Goal: Task Accomplishment & Management: Use online tool/utility

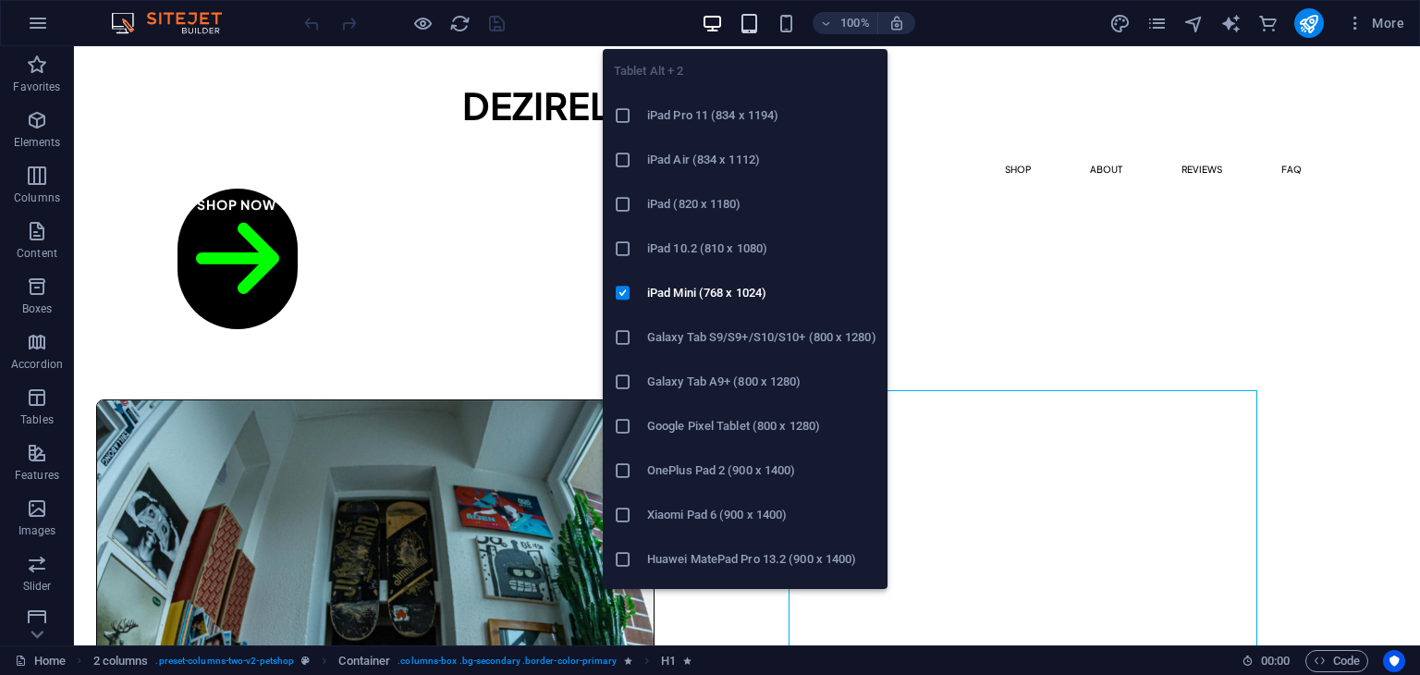
click at [756, 19] on icon "button" at bounding box center [749, 23] width 21 height 21
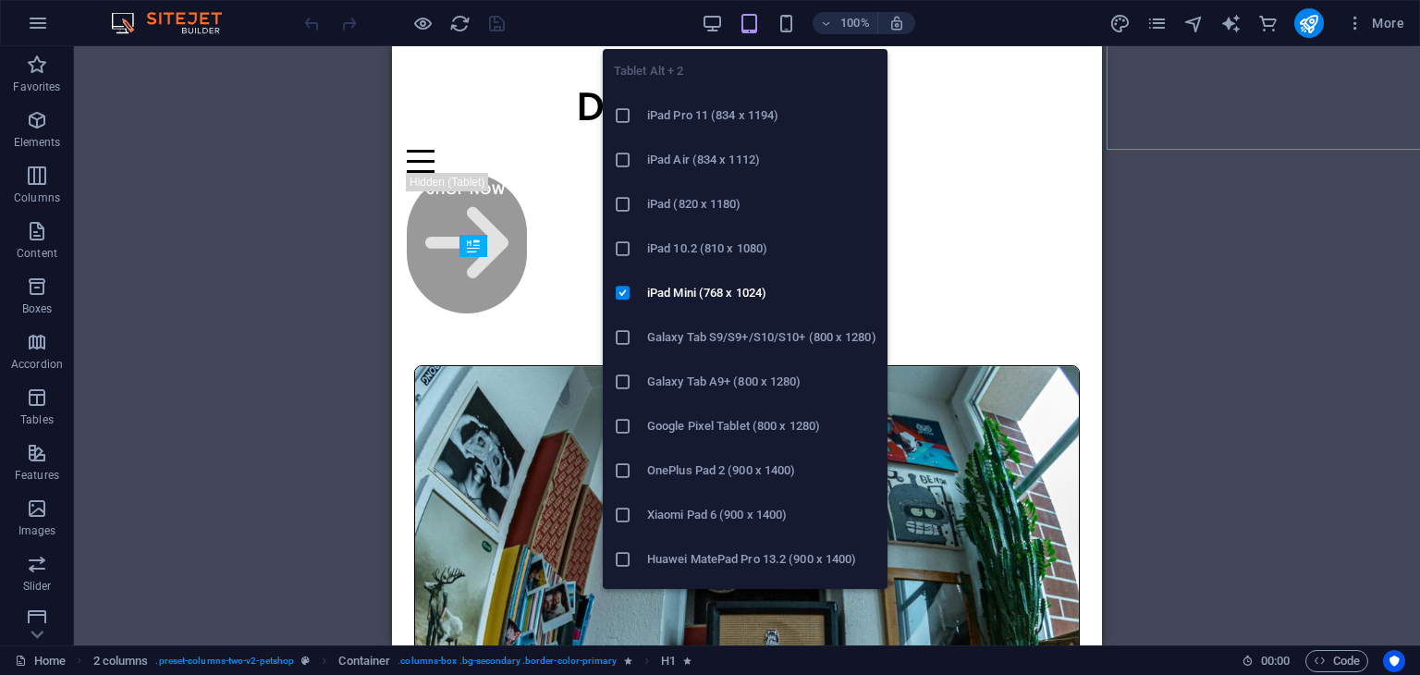
scroll to position [507, 0]
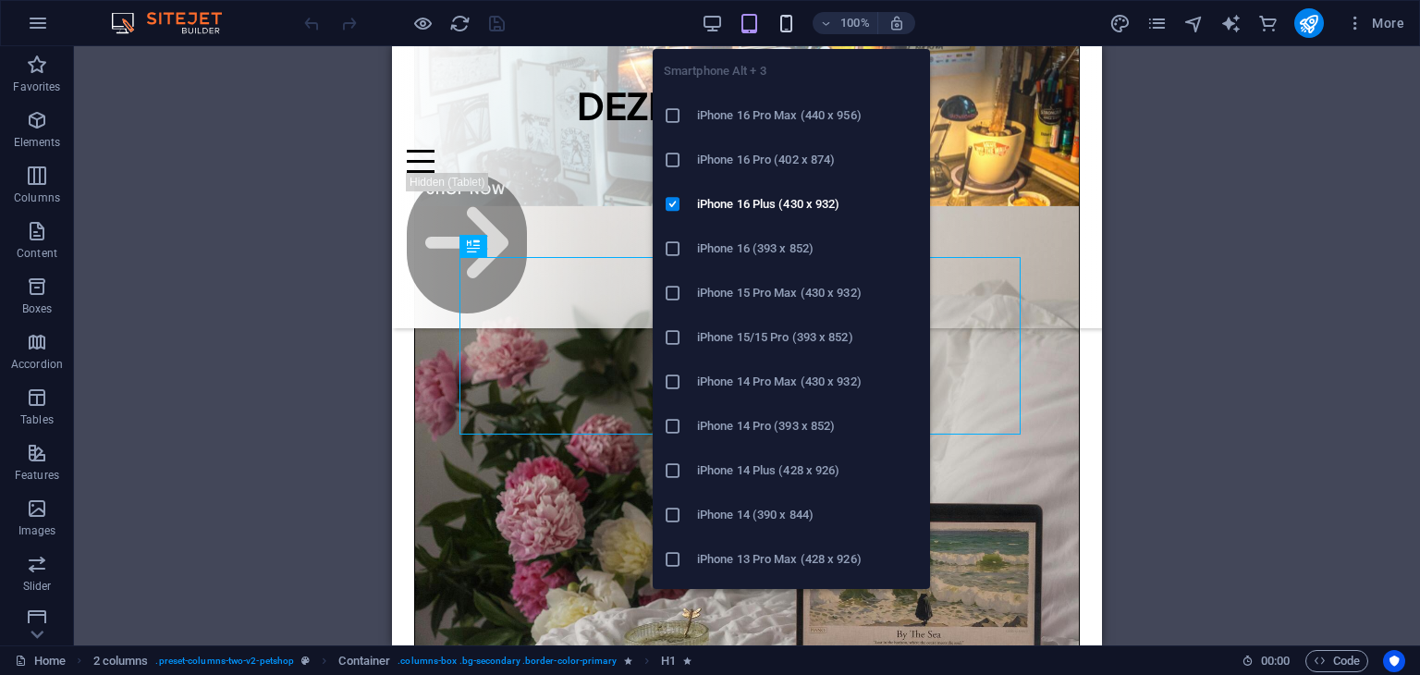
click at [776, 24] on icon "button" at bounding box center [786, 23] width 21 height 21
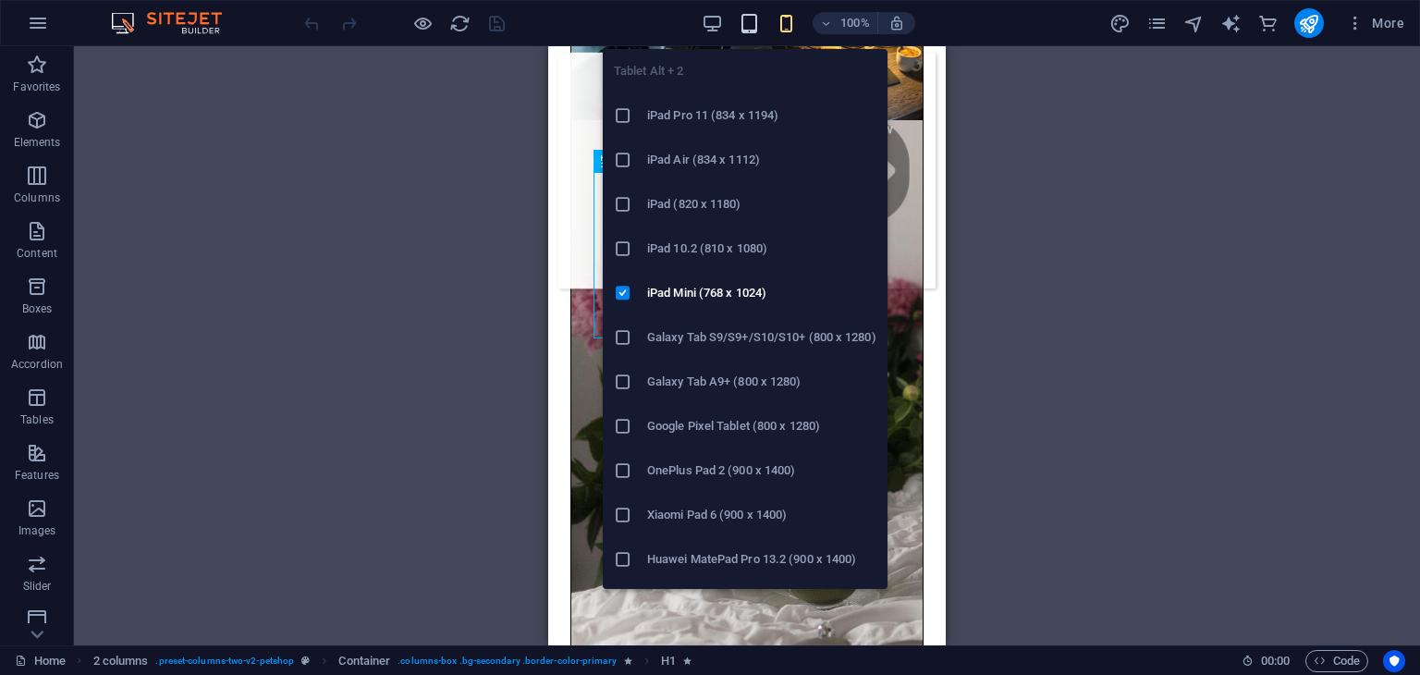
click at [746, 26] on icon "button" at bounding box center [749, 23] width 21 height 21
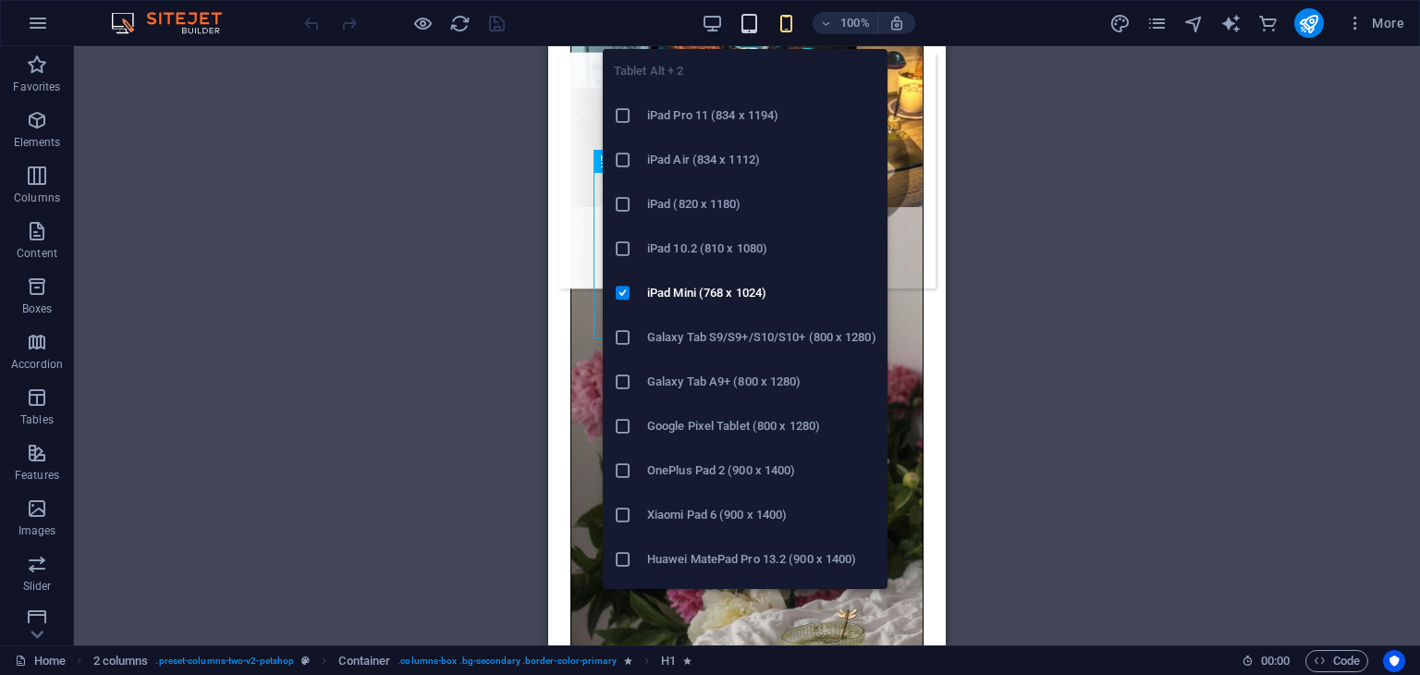
scroll to position [507, 0]
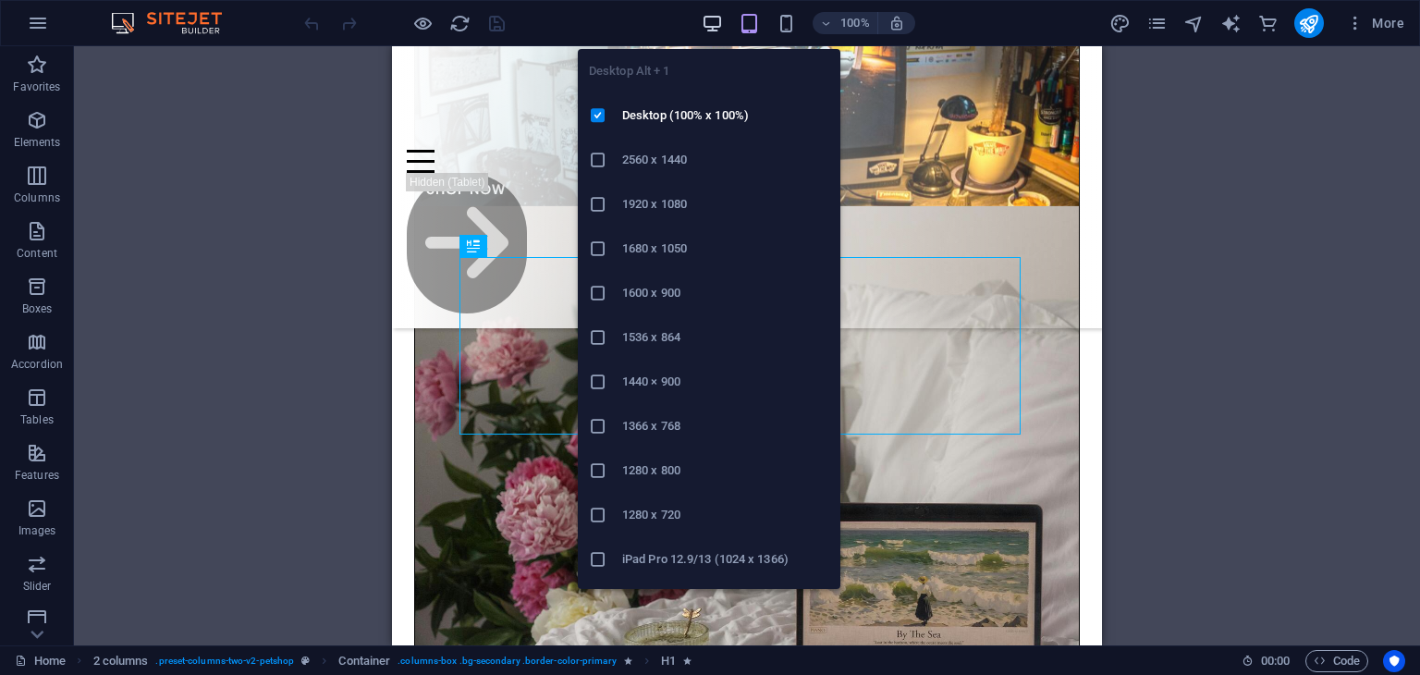
click at [709, 15] on icon "button" at bounding box center [712, 23] width 21 height 21
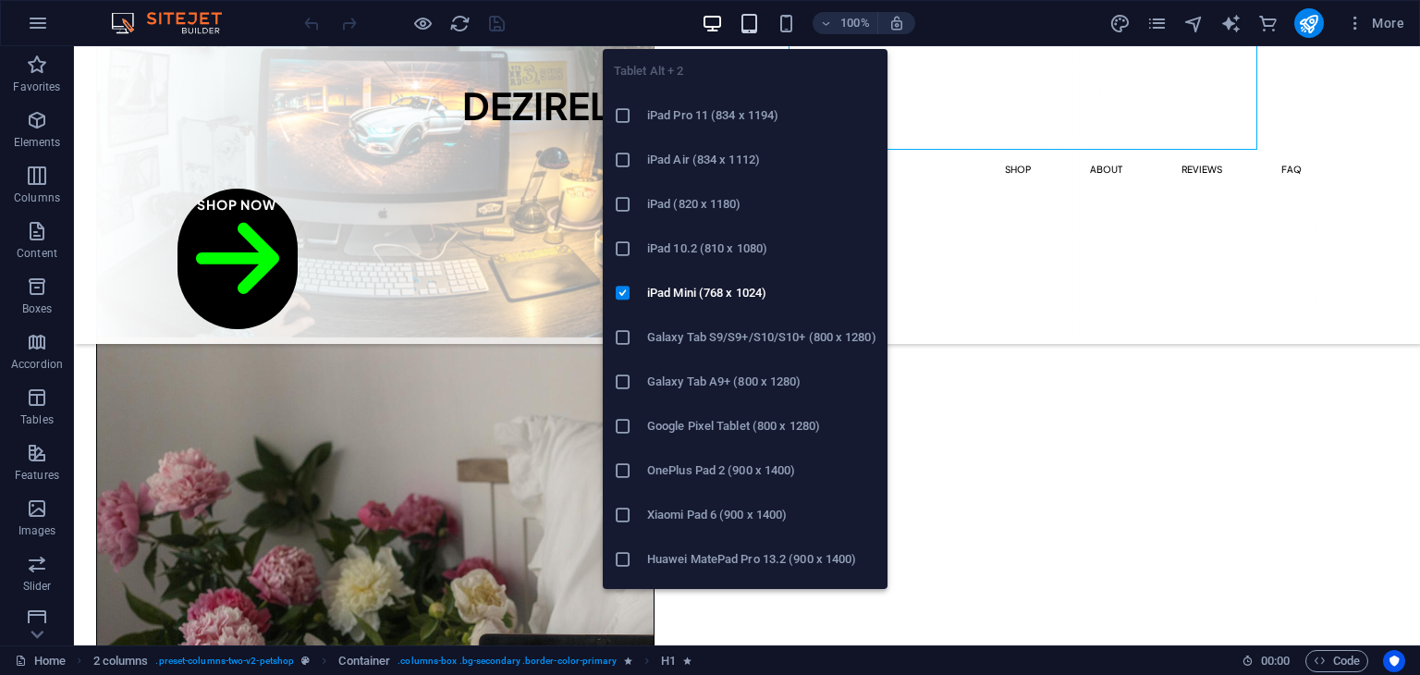
click at [751, 24] on icon "button" at bounding box center [749, 23] width 21 height 21
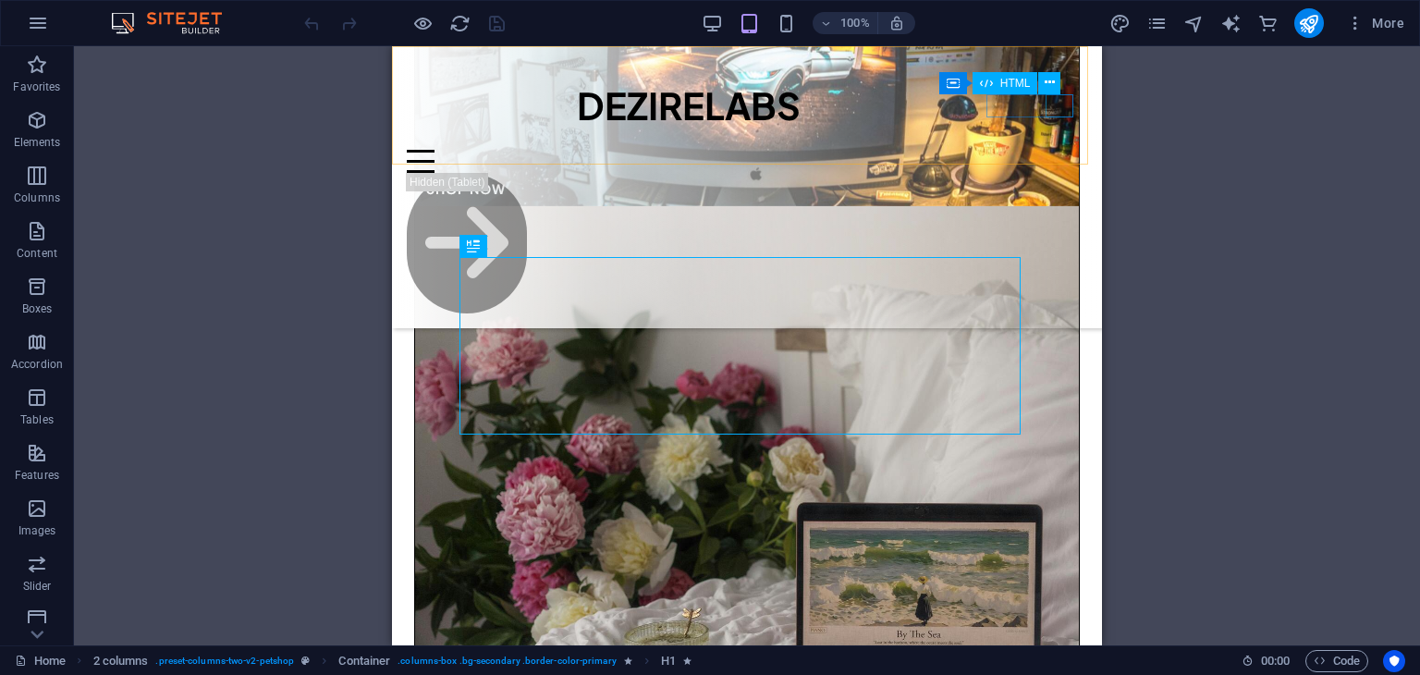
click at [1068, 150] on div at bounding box center [747, 161] width 681 height 23
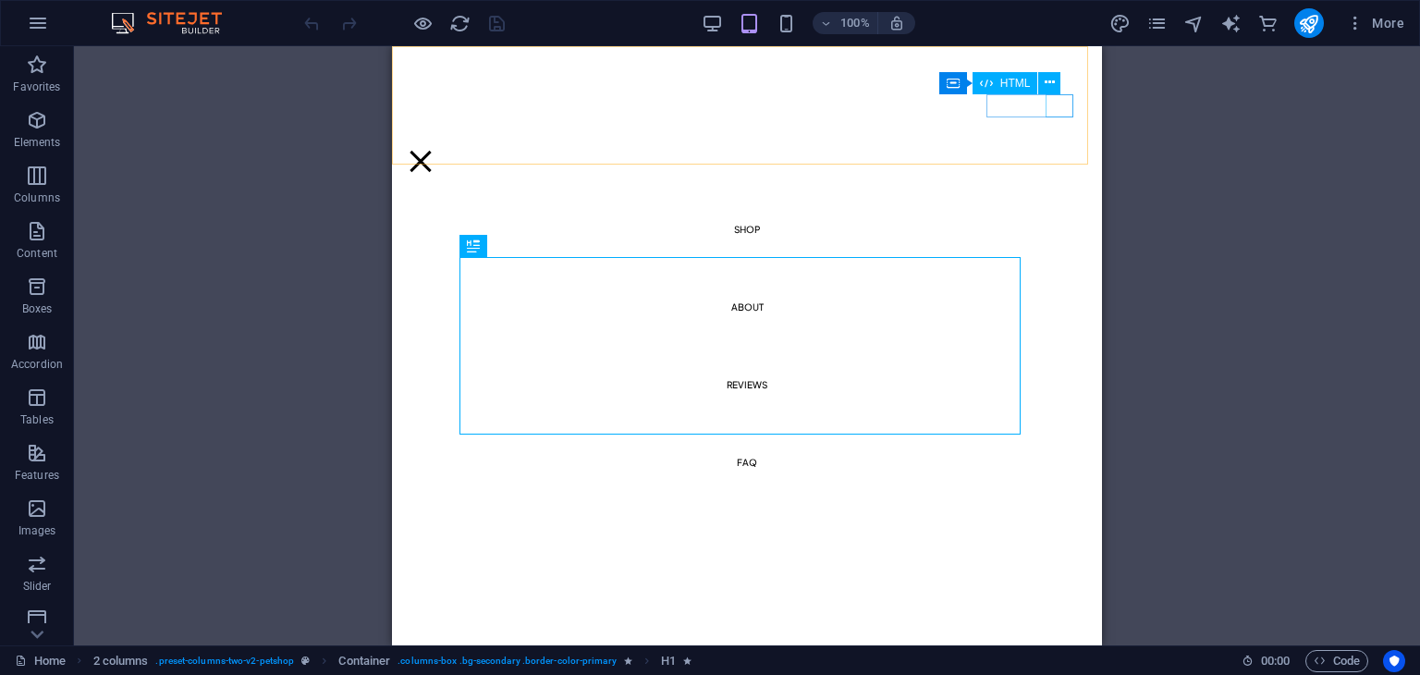
click at [435, 150] on div at bounding box center [421, 161] width 28 height 23
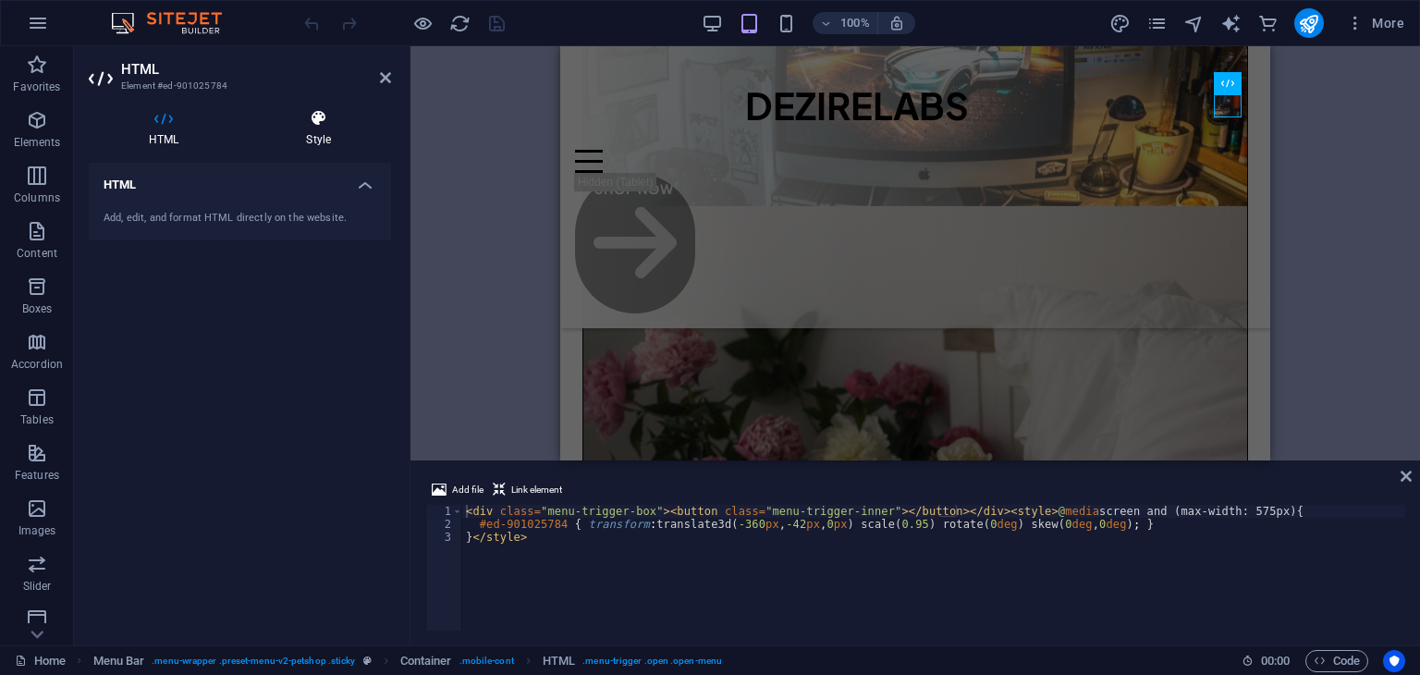
click at [318, 144] on h4 "Style" at bounding box center [318, 128] width 145 height 39
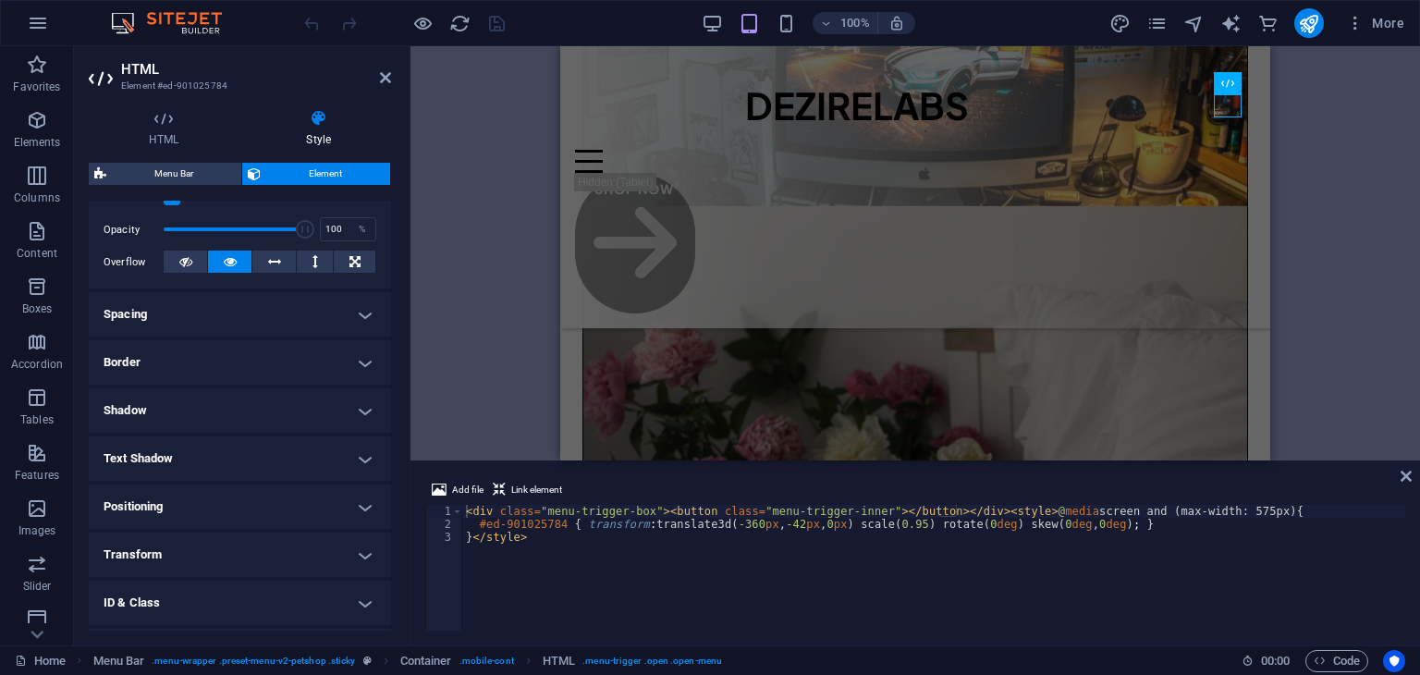
scroll to position [265, 0]
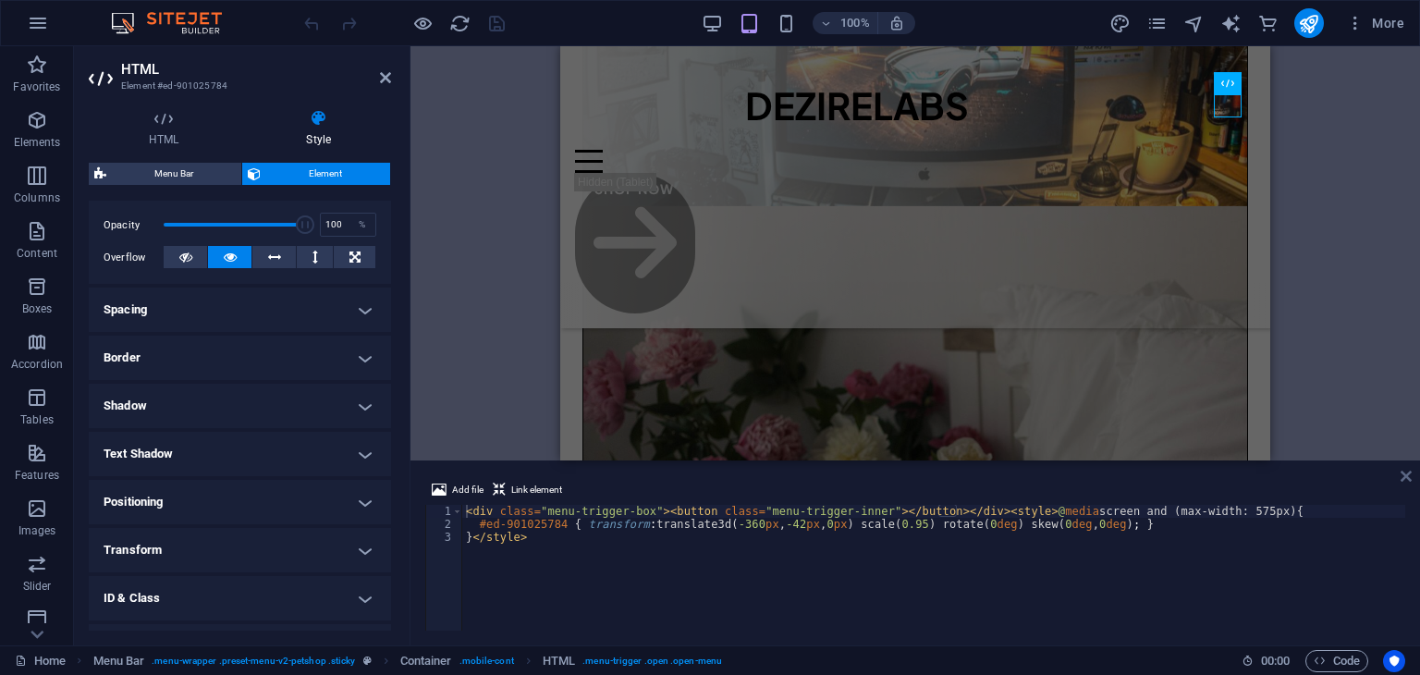
click at [1401, 473] on icon at bounding box center [1406, 476] width 11 height 15
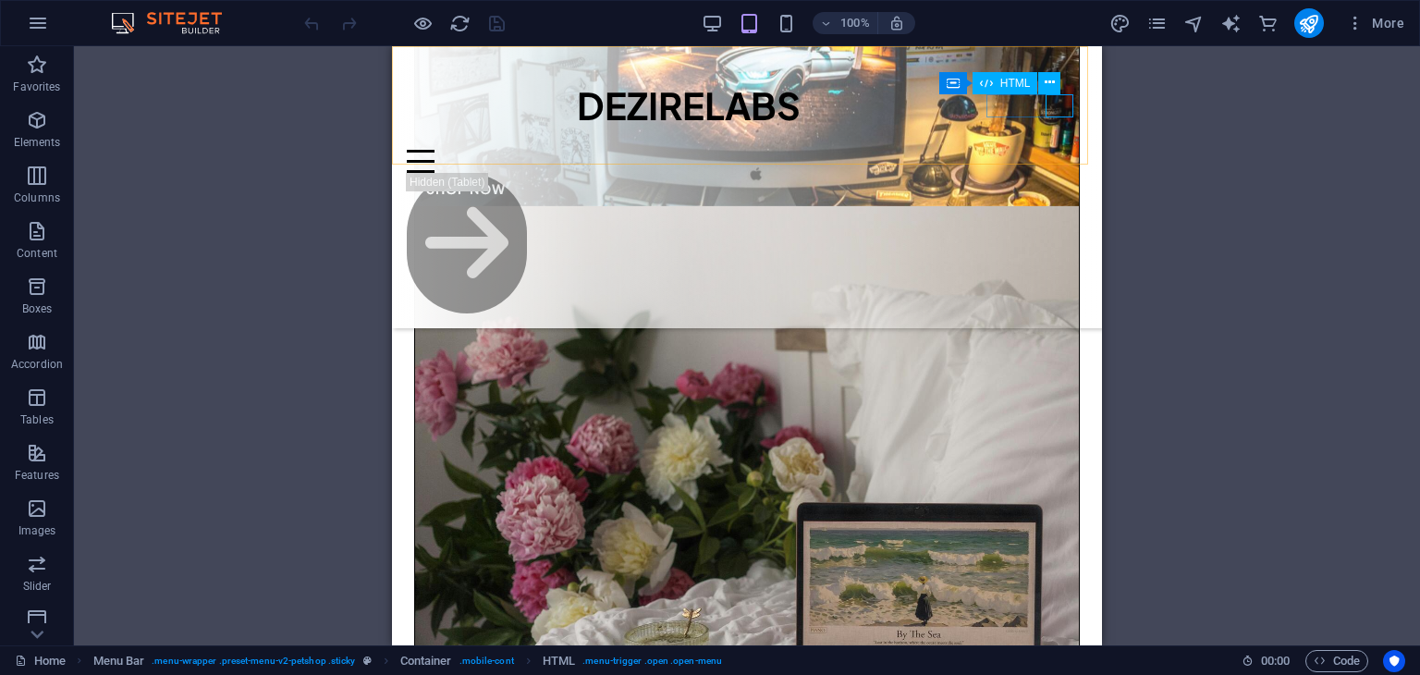
click at [1063, 150] on div at bounding box center [747, 161] width 681 height 23
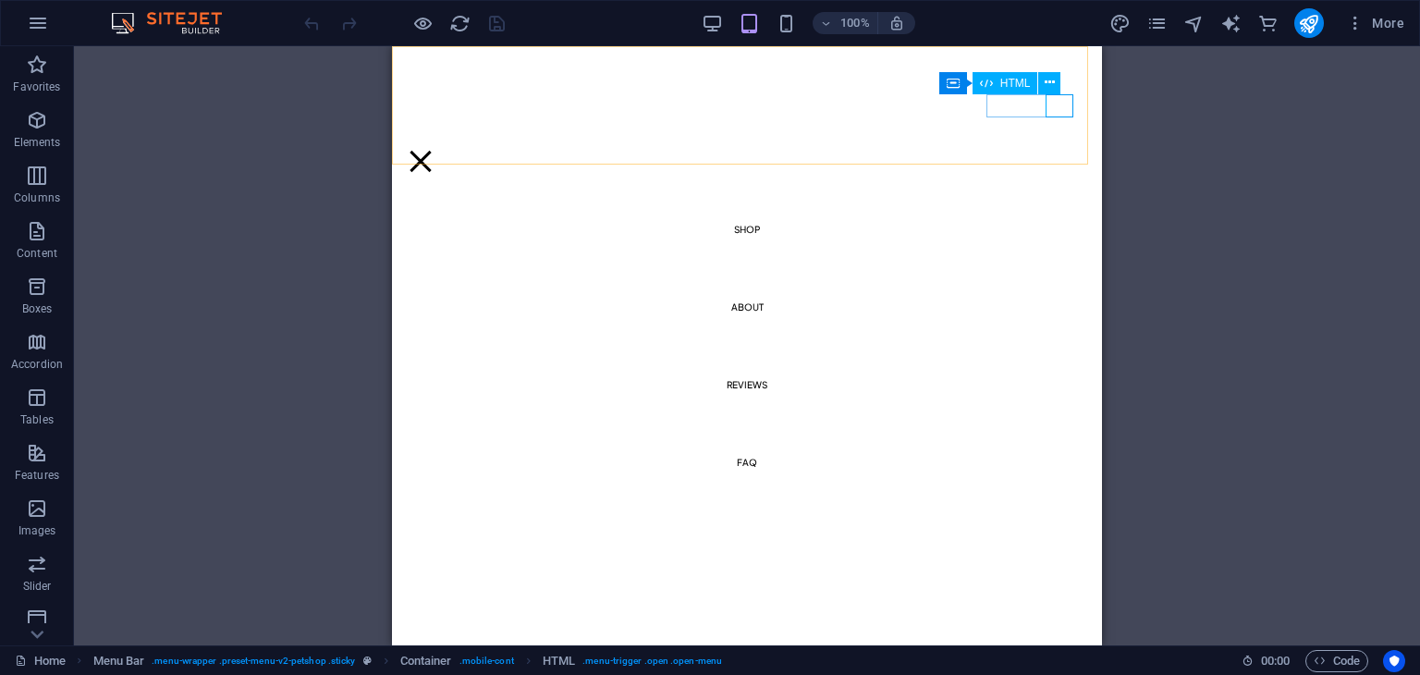
click at [435, 150] on div at bounding box center [421, 161] width 28 height 23
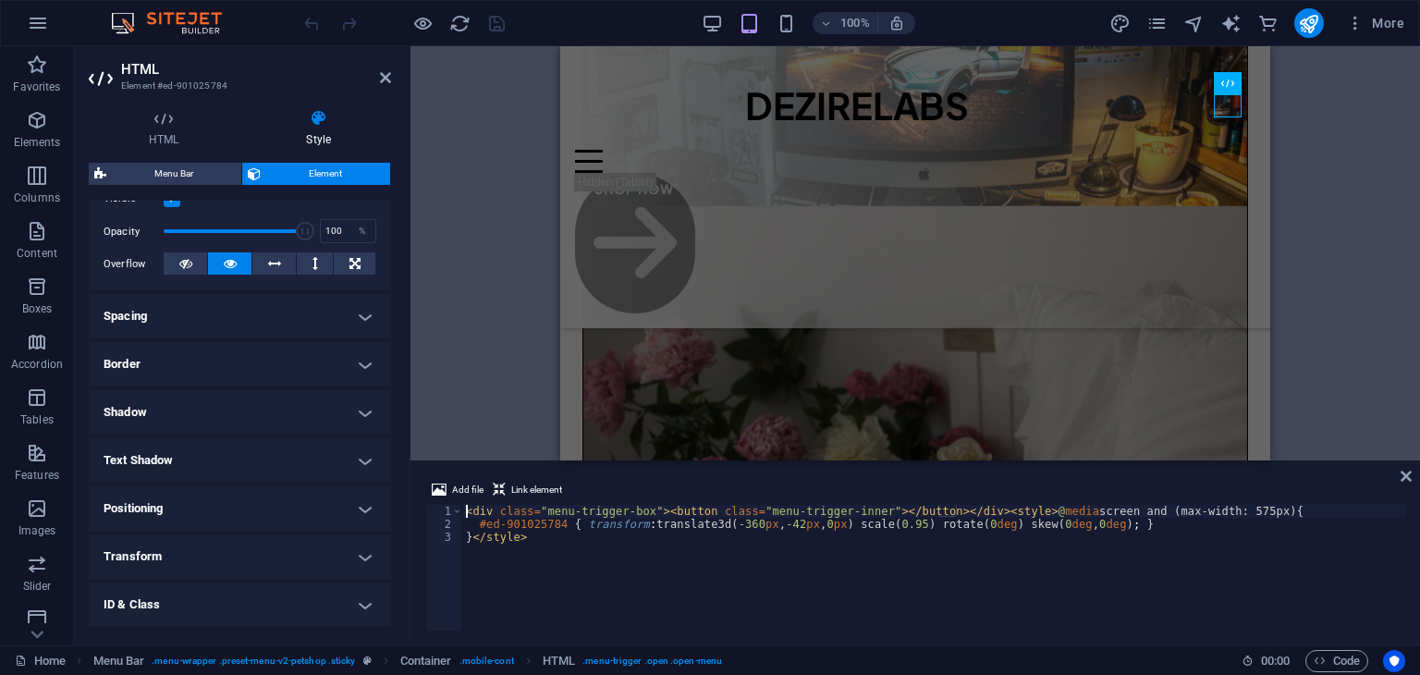
scroll to position [272, 0]
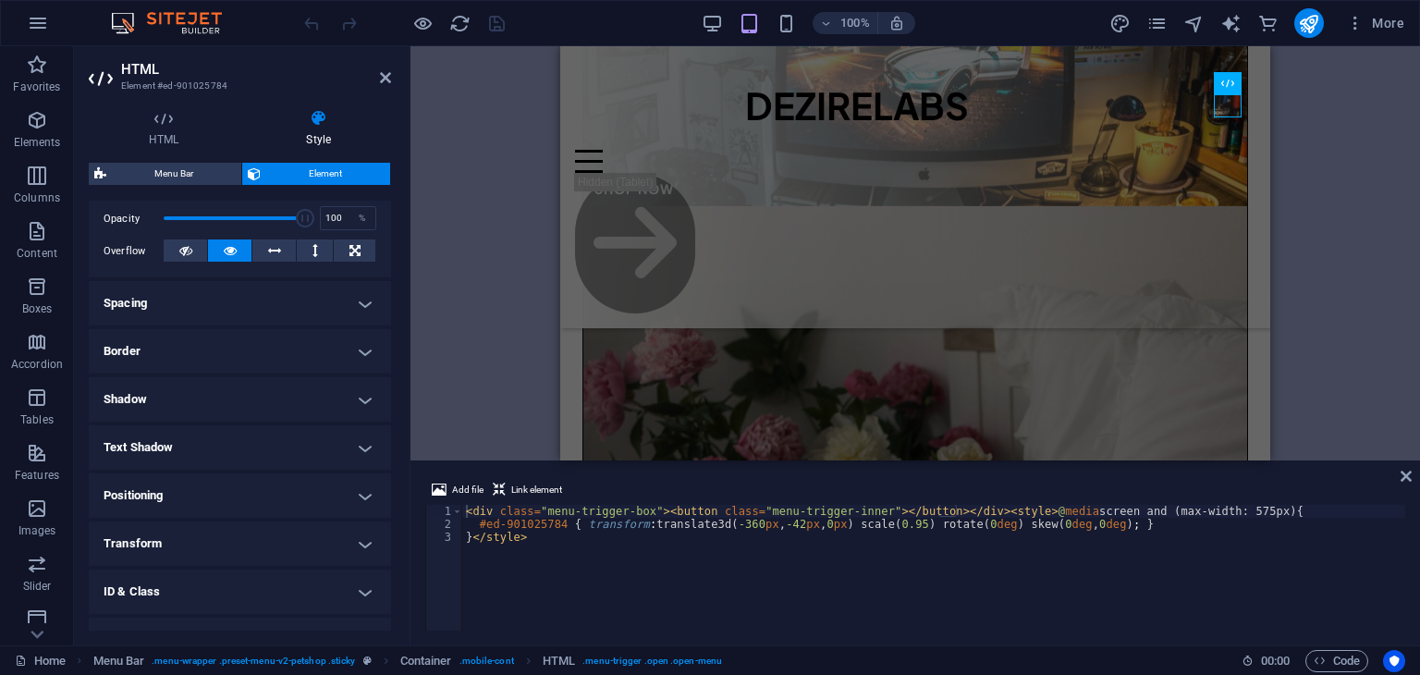
click at [183, 537] on h4 "Transform" at bounding box center [240, 544] width 302 height 44
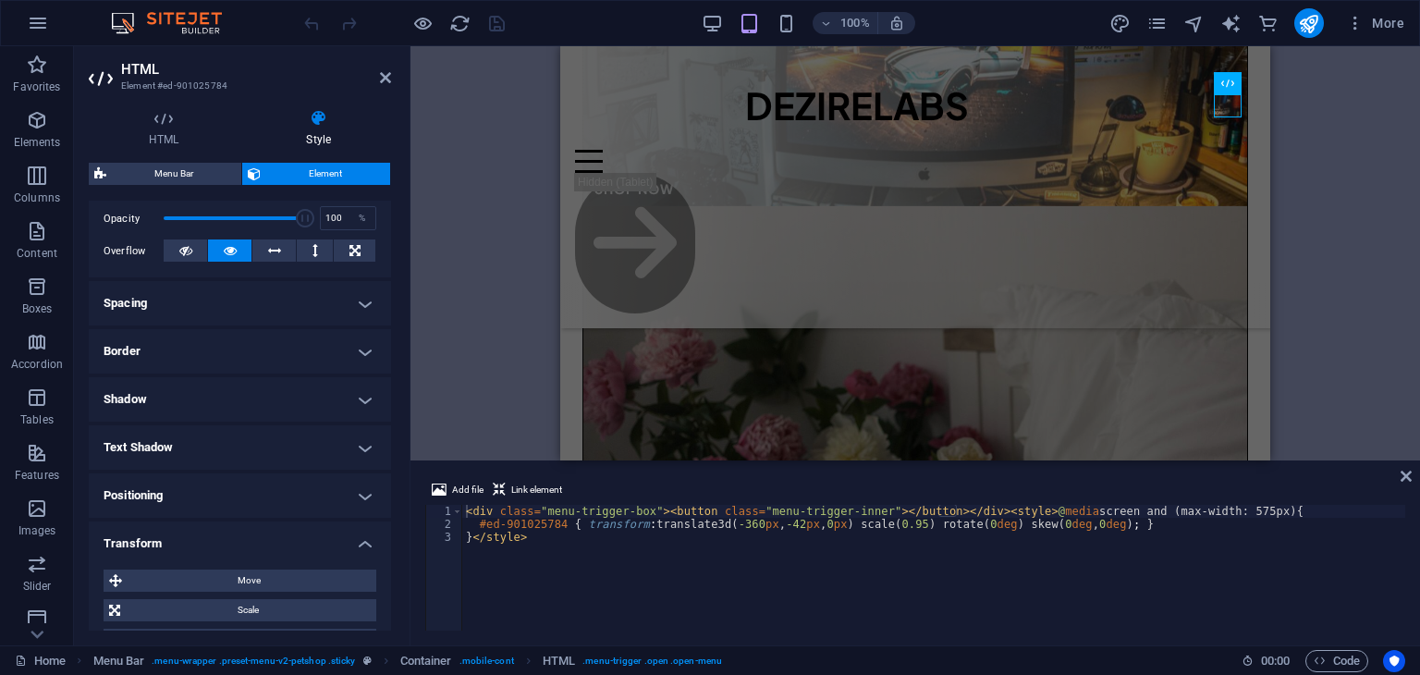
drag, startPoint x: 386, startPoint y: 448, endPoint x: 382, endPoint y: 560, distance: 112.0
click at [382, 557] on ul "Layout How this element expands within the layout (Flexbox). Size Default auto …" at bounding box center [240, 385] width 302 height 912
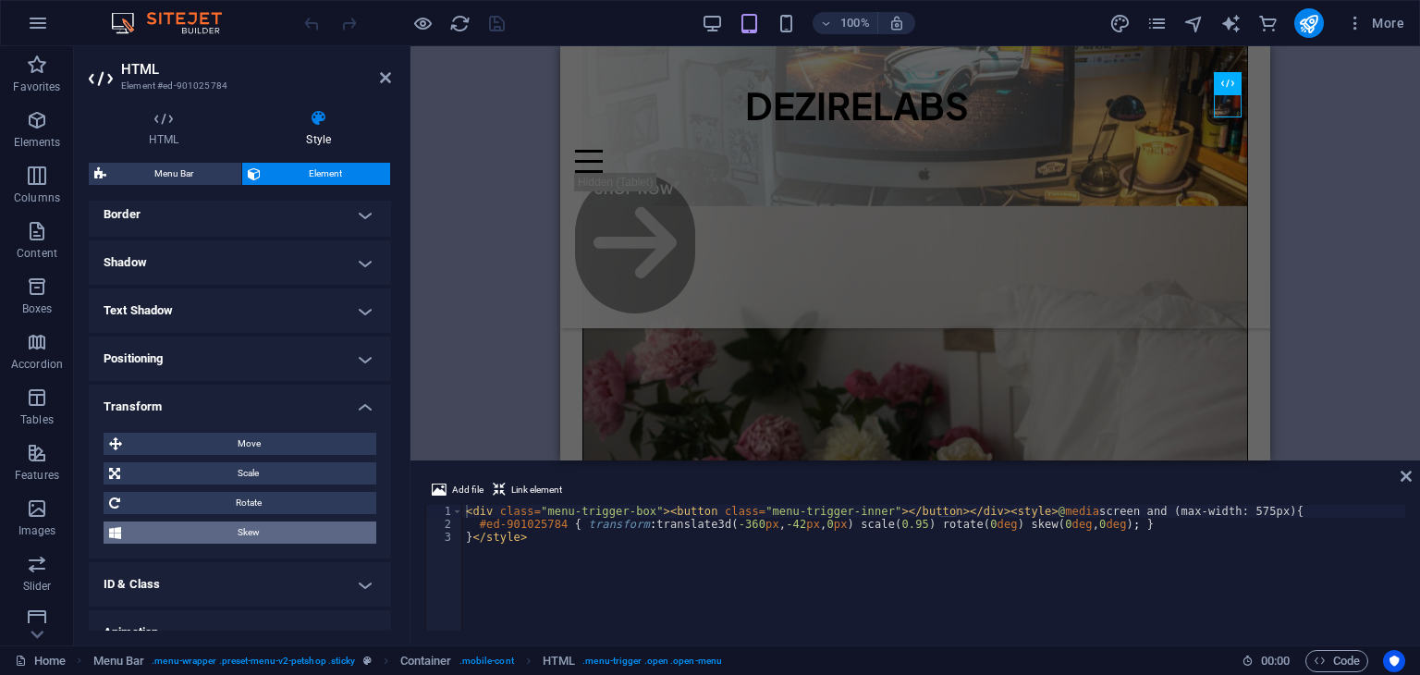
scroll to position [418, 0]
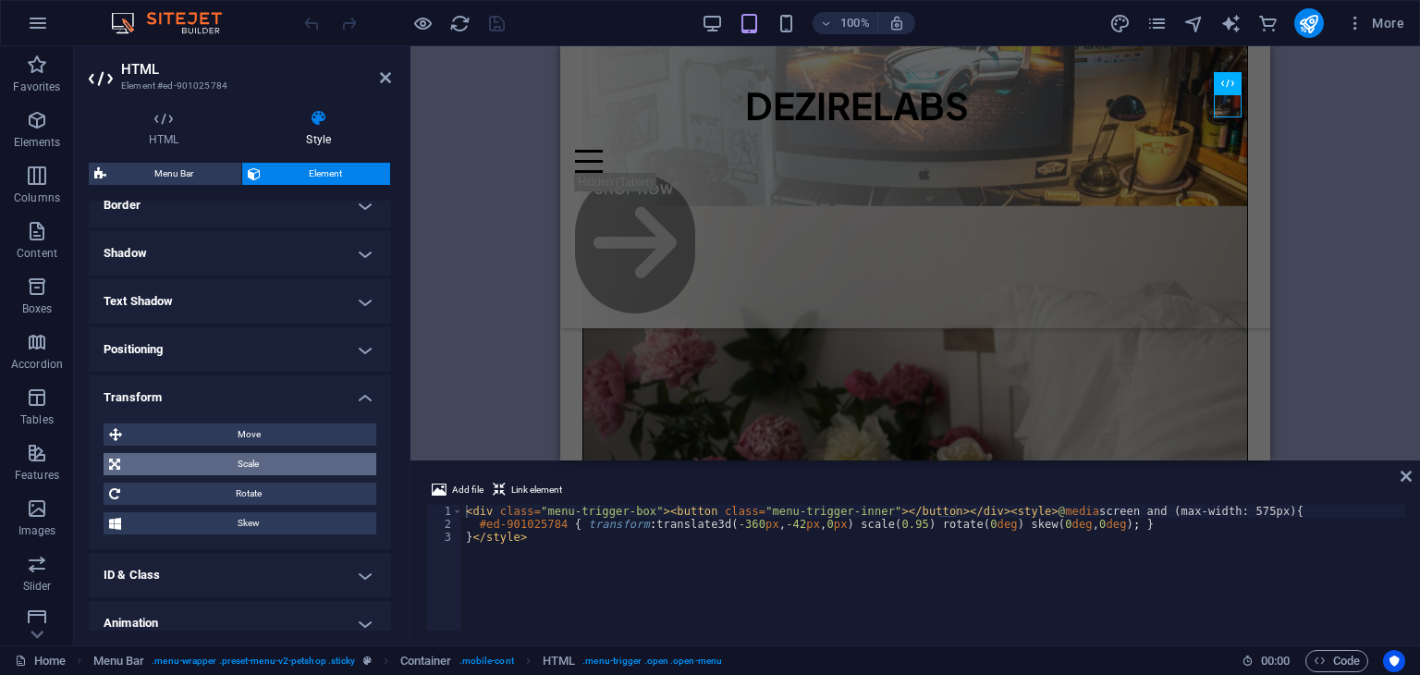
click at [252, 467] on span "Scale" at bounding box center [248, 464] width 245 height 22
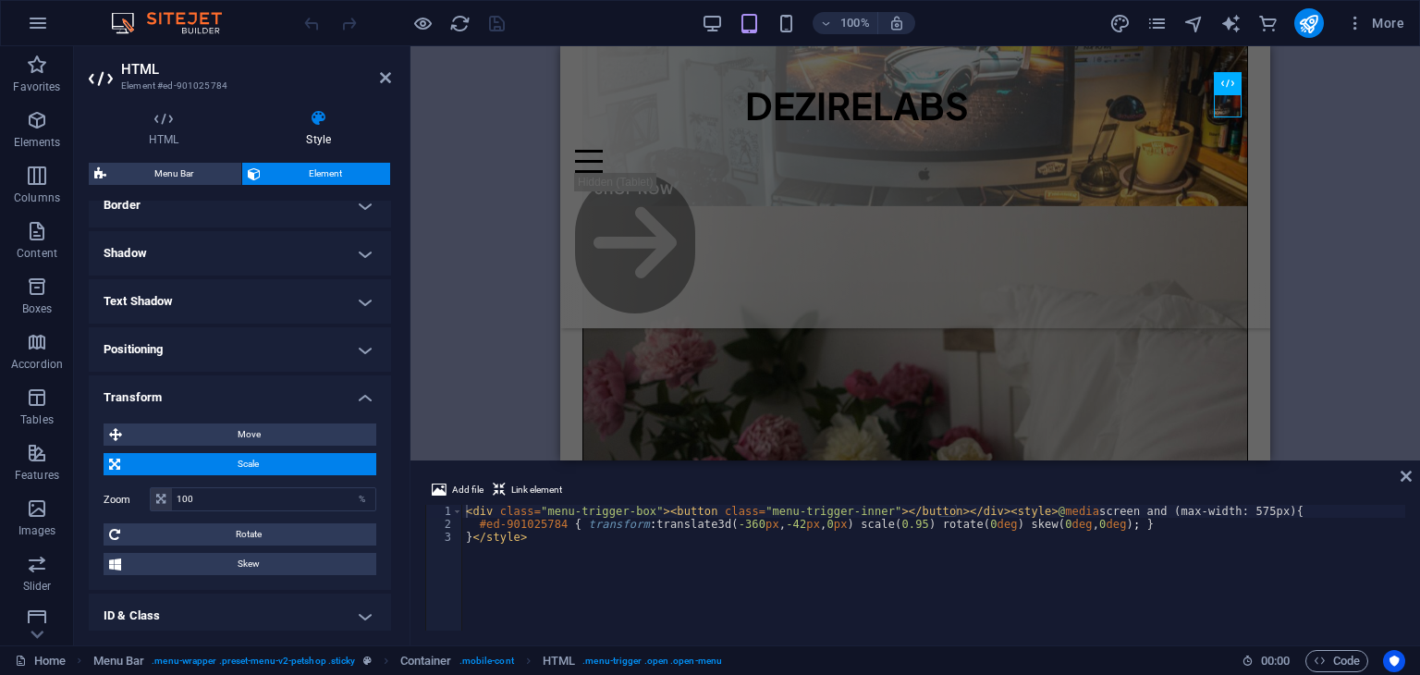
click at [252, 467] on span "Scale" at bounding box center [248, 464] width 245 height 22
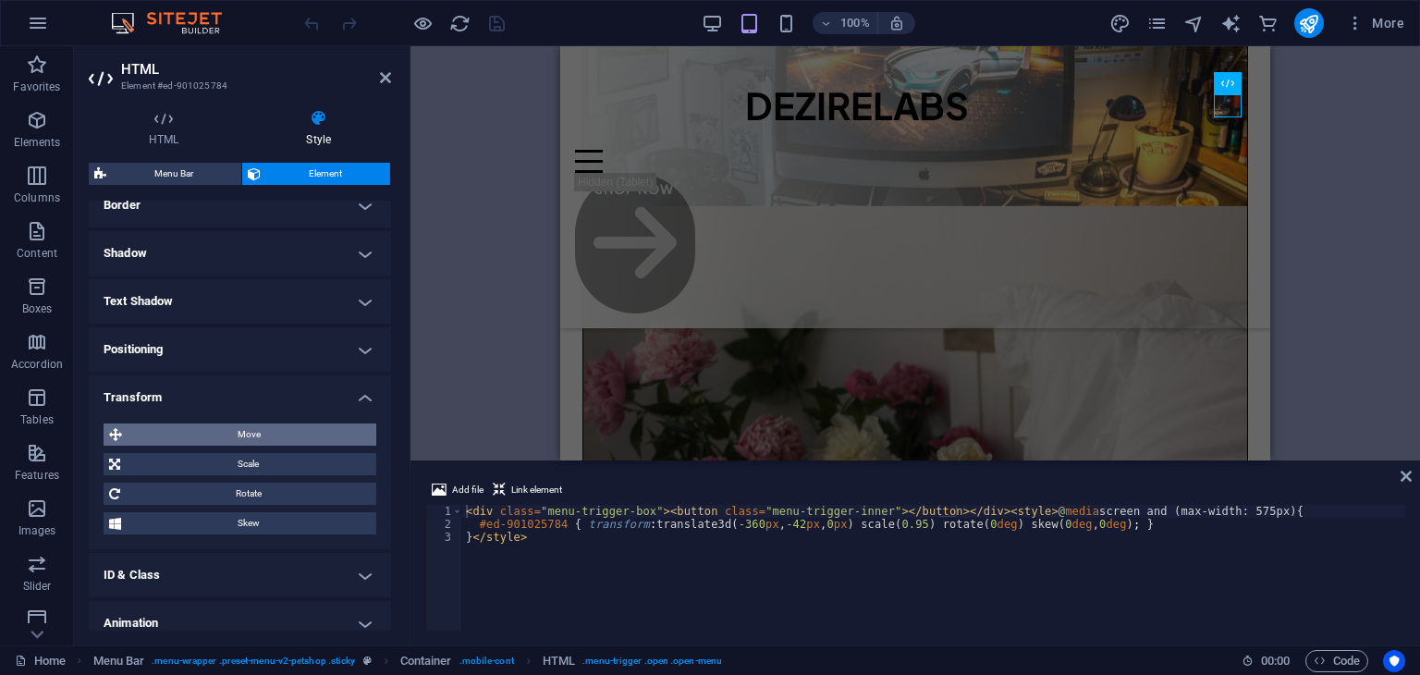
click at [239, 441] on span "Move" at bounding box center [249, 435] width 243 height 22
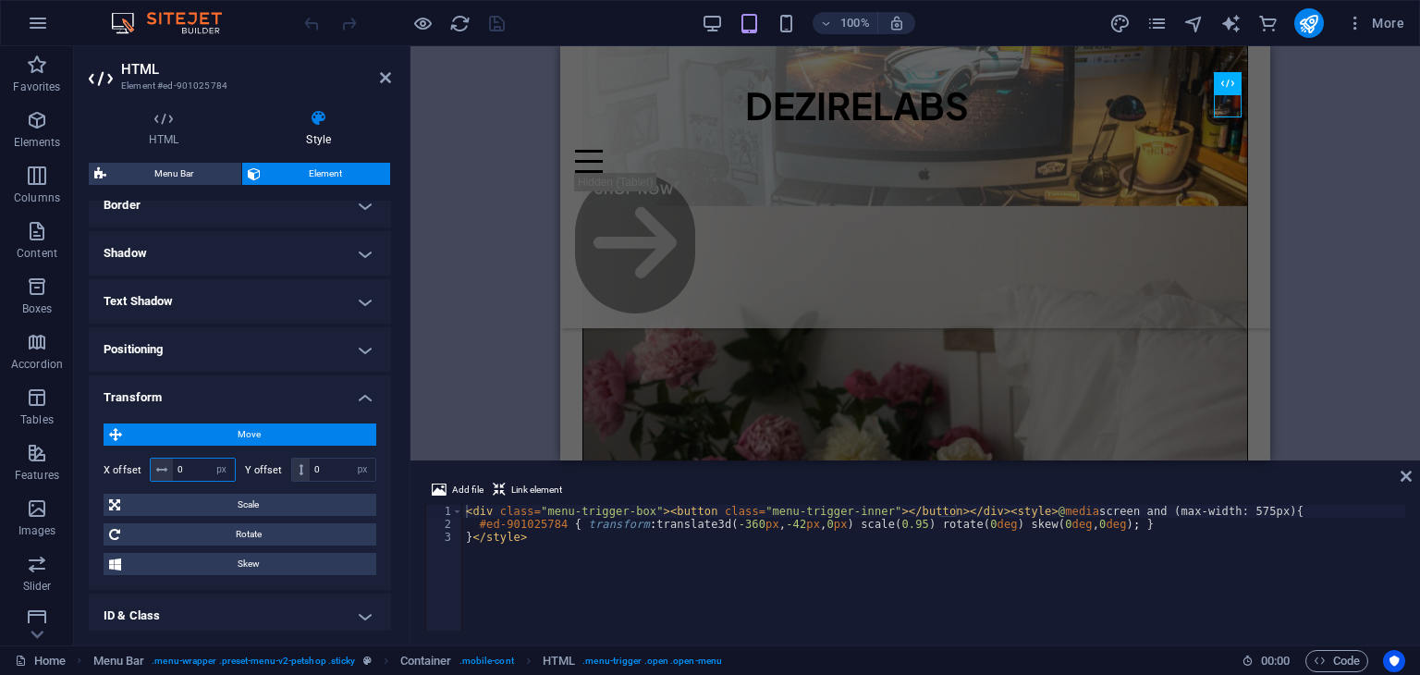
click at [201, 463] on input "0" at bounding box center [204, 470] width 62 height 22
click at [201, 463] on input "-300" at bounding box center [204, 470] width 62 height 22
type input "-3"
click at [201, 463] on input "-600" at bounding box center [204, 470] width 62 height 22
type input "-6"
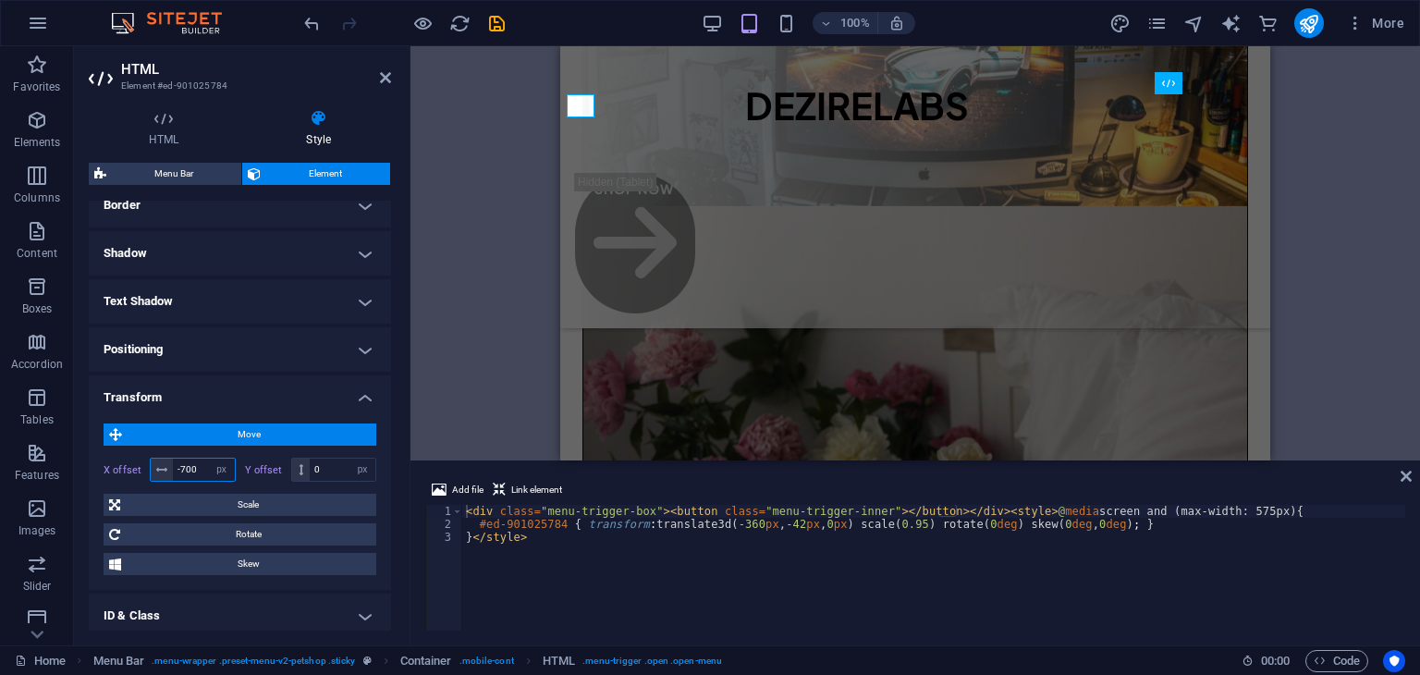
click at [201, 463] on input "-700" at bounding box center [204, 470] width 62 height 22
type input "-7"
type input "-650"
click at [1406, 473] on icon at bounding box center [1406, 476] width 11 height 15
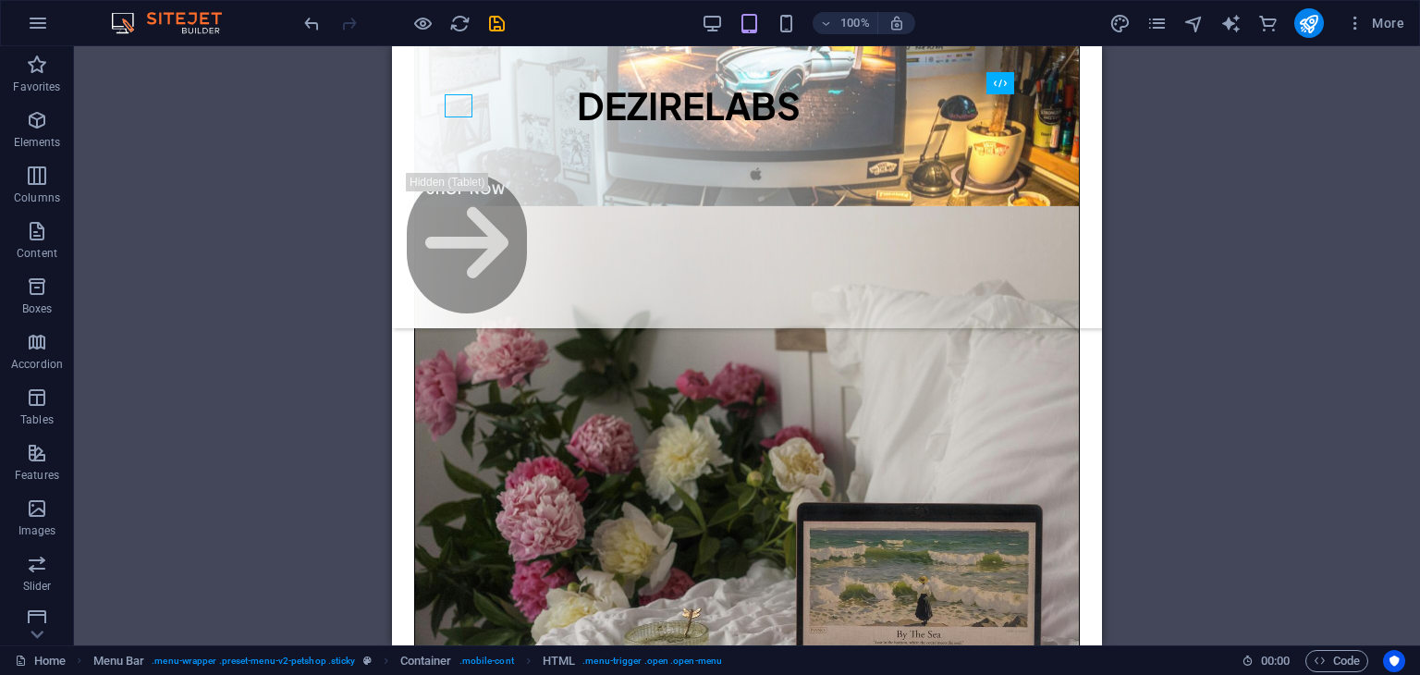
click at [1147, 86] on div "H1 2 columns Container Menu Bar Menu Container HTML Container Button Logo Spacer" at bounding box center [747, 345] width 1346 height 599
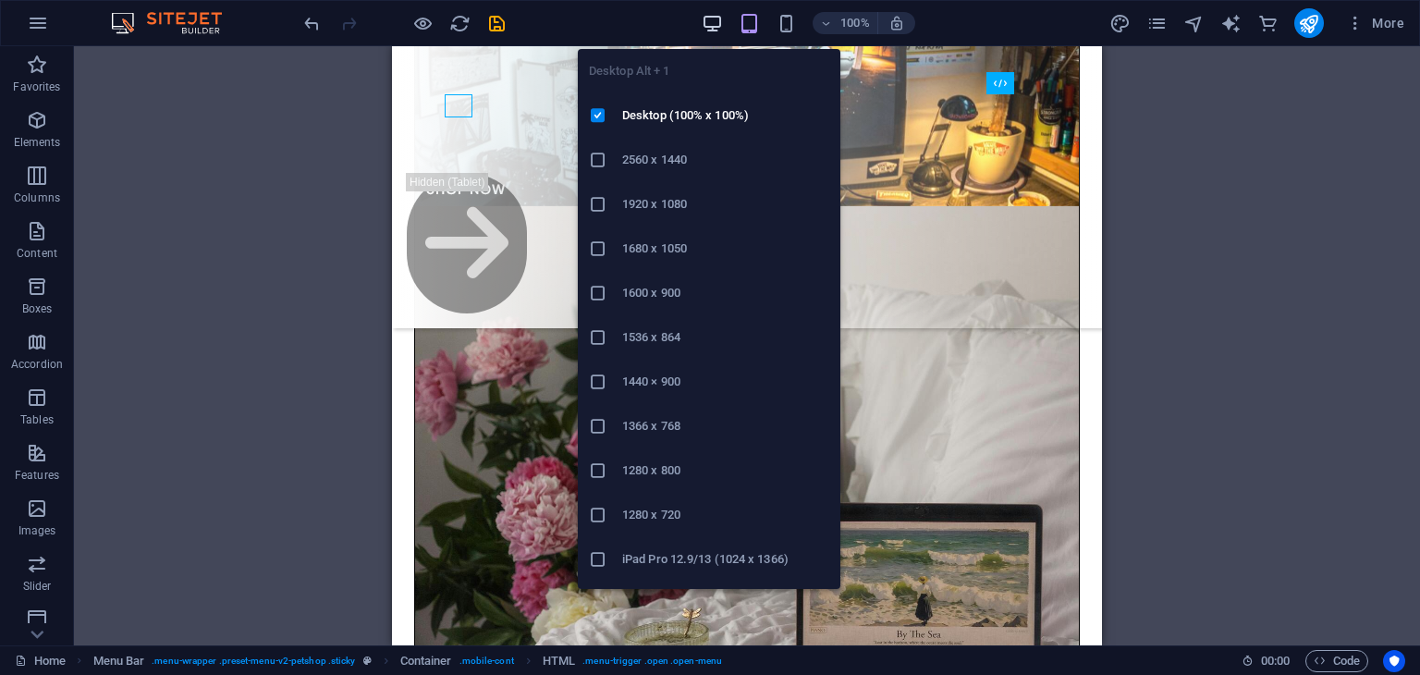
click at [723, 27] on icon "button" at bounding box center [712, 23] width 21 height 21
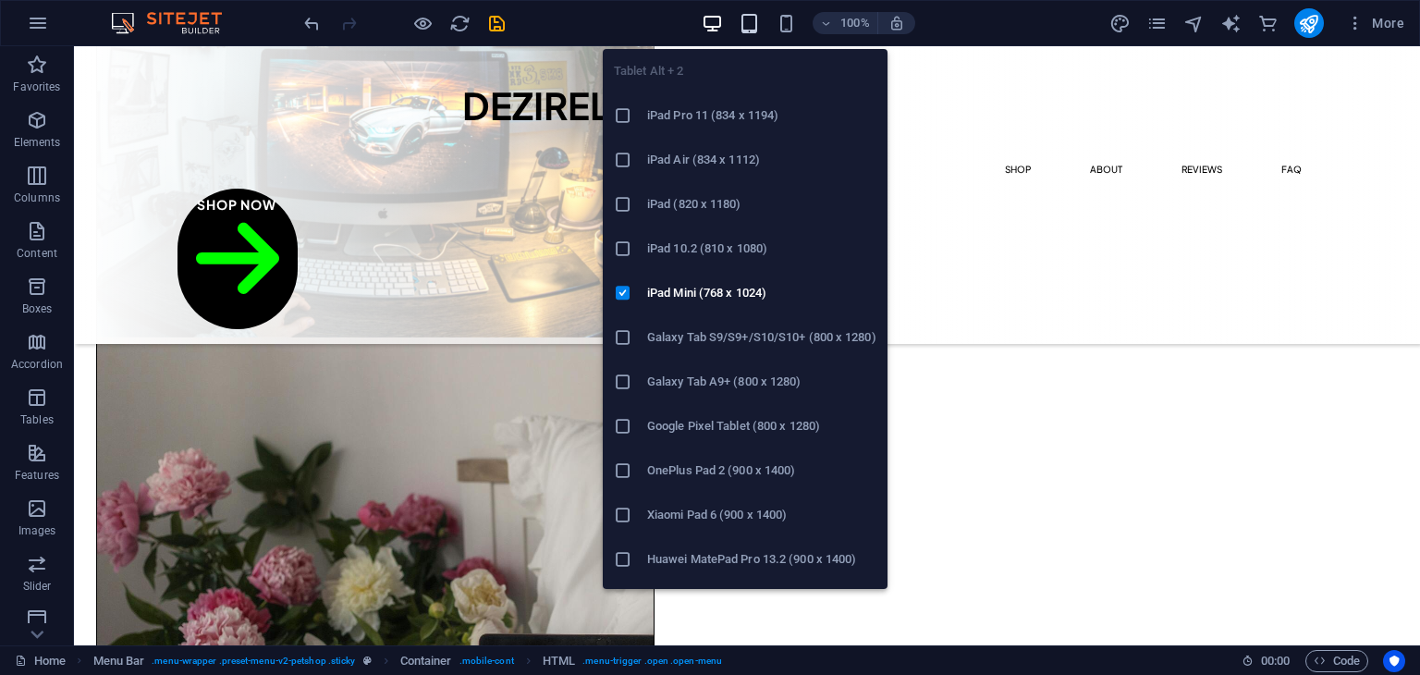
click at [740, 26] on icon "button" at bounding box center [749, 23] width 21 height 21
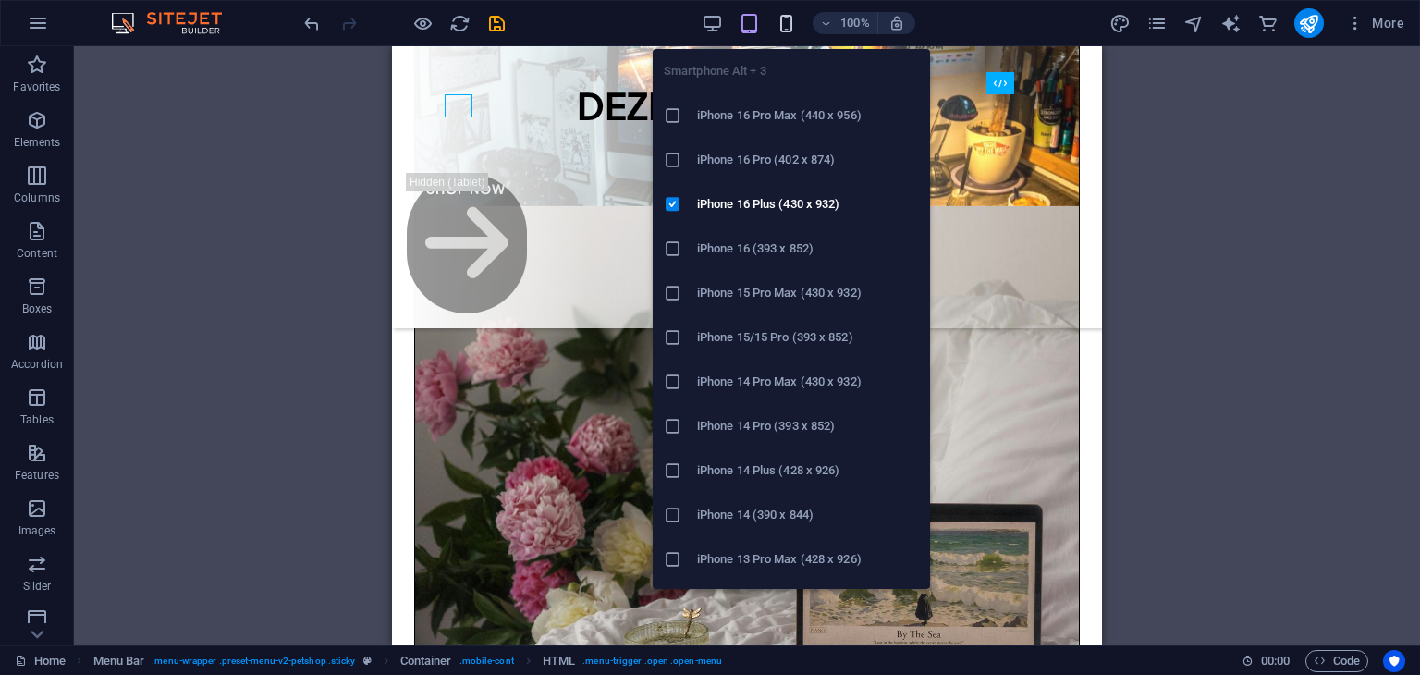
click at [791, 30] on icon "button" at bounding box center [786, 23] width 21 height 21
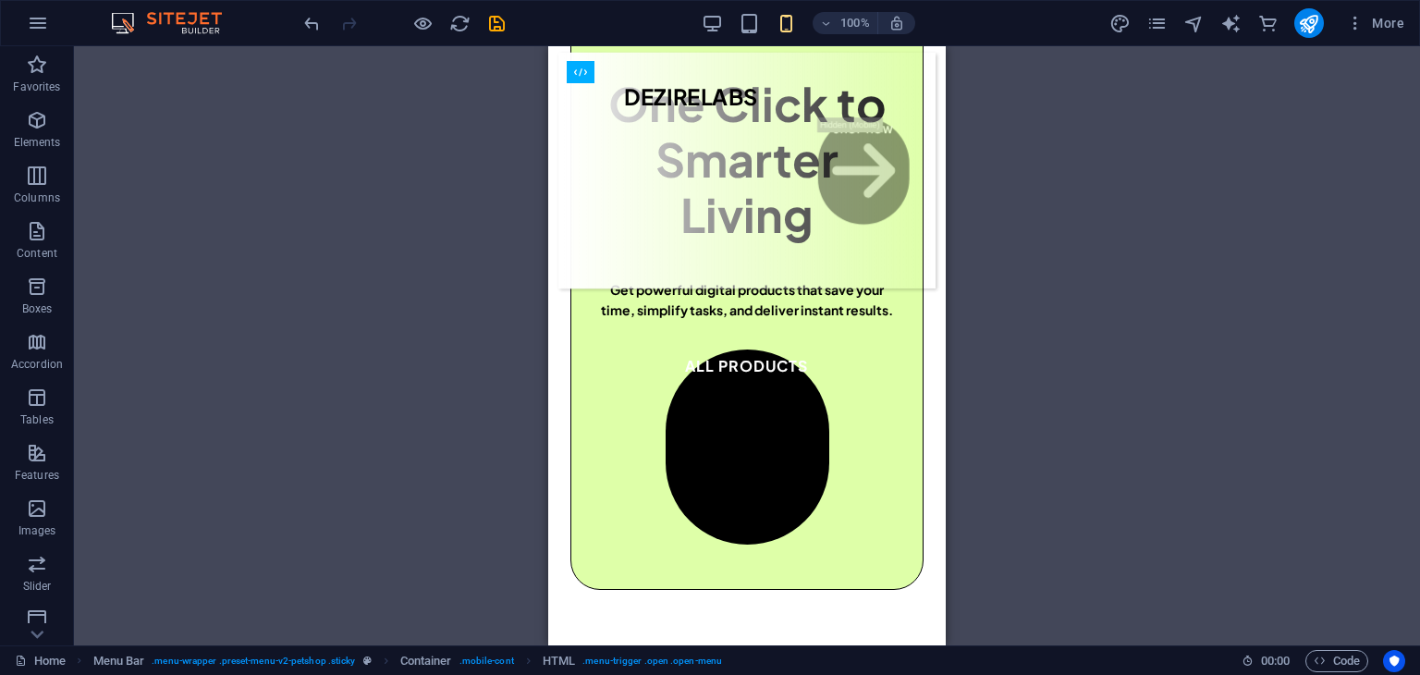
scroll to position [0, 0]
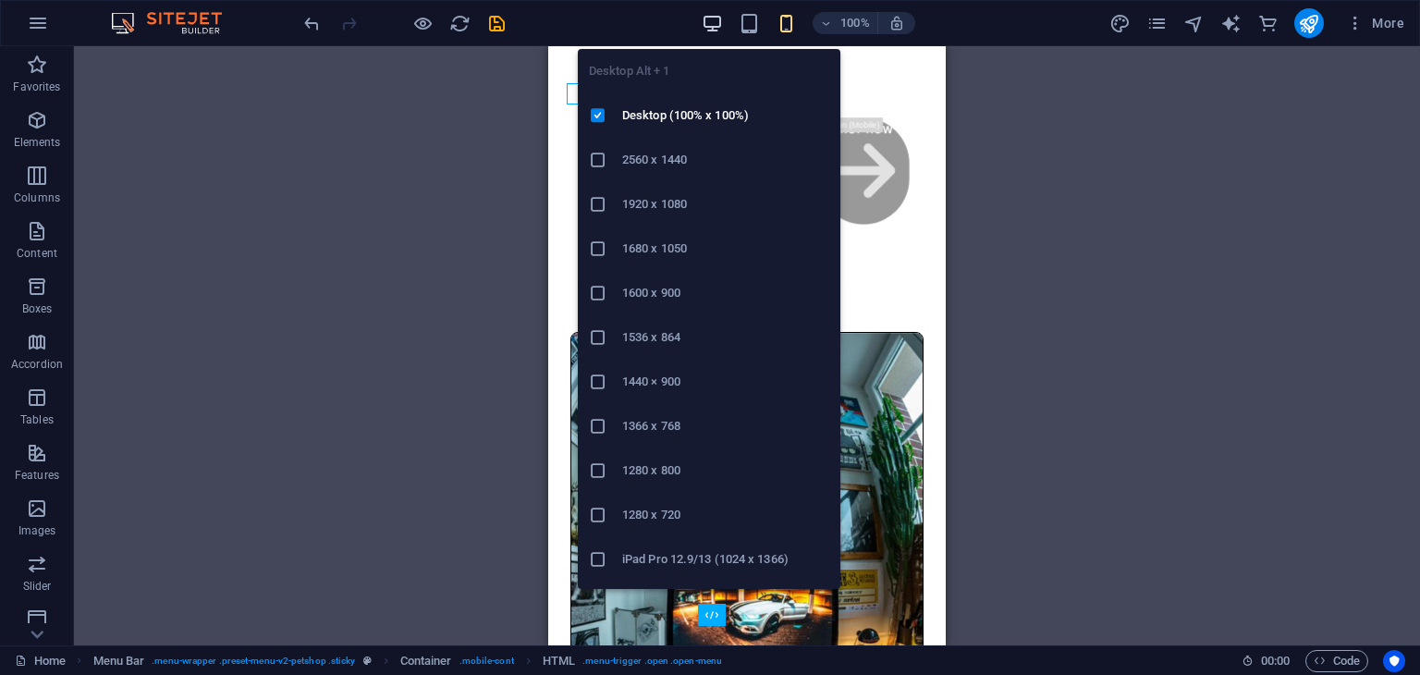
click at [718, 21] on icon "button" at bounding box center [712, 23] width 21 height 21
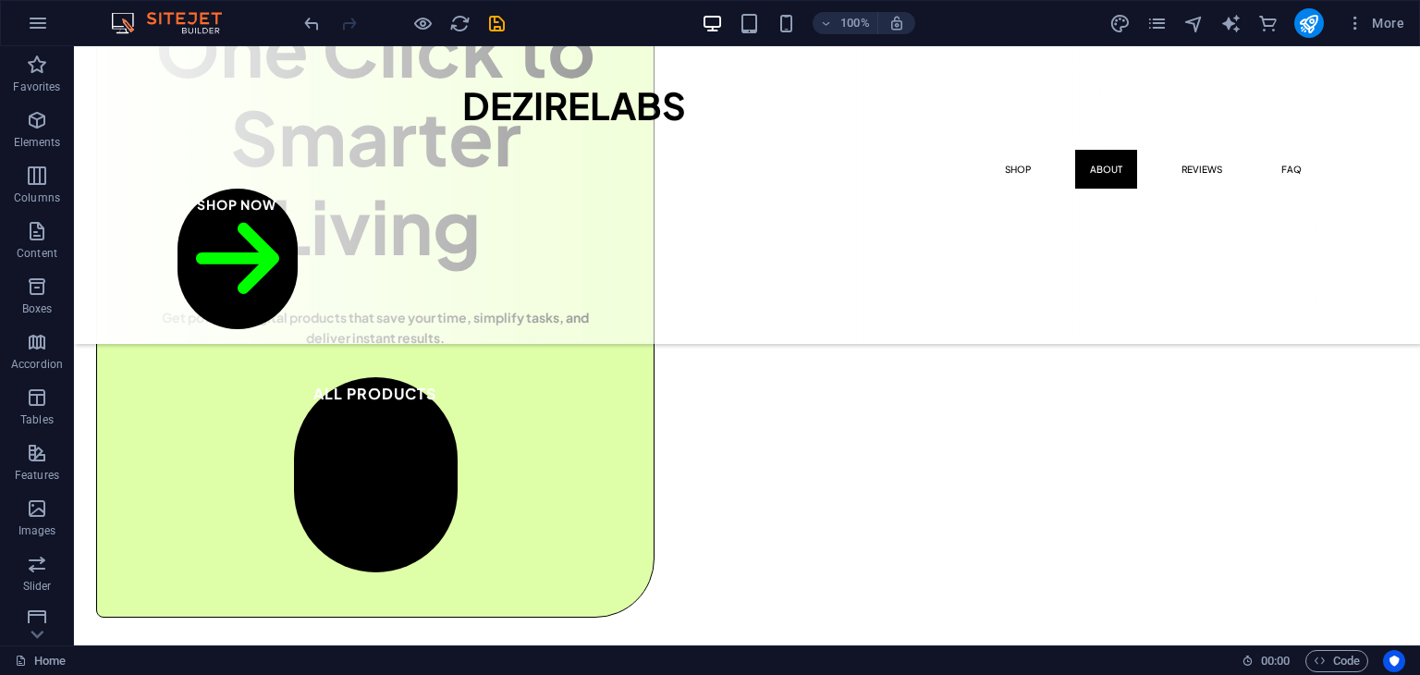
scroll to position [1536, 0]
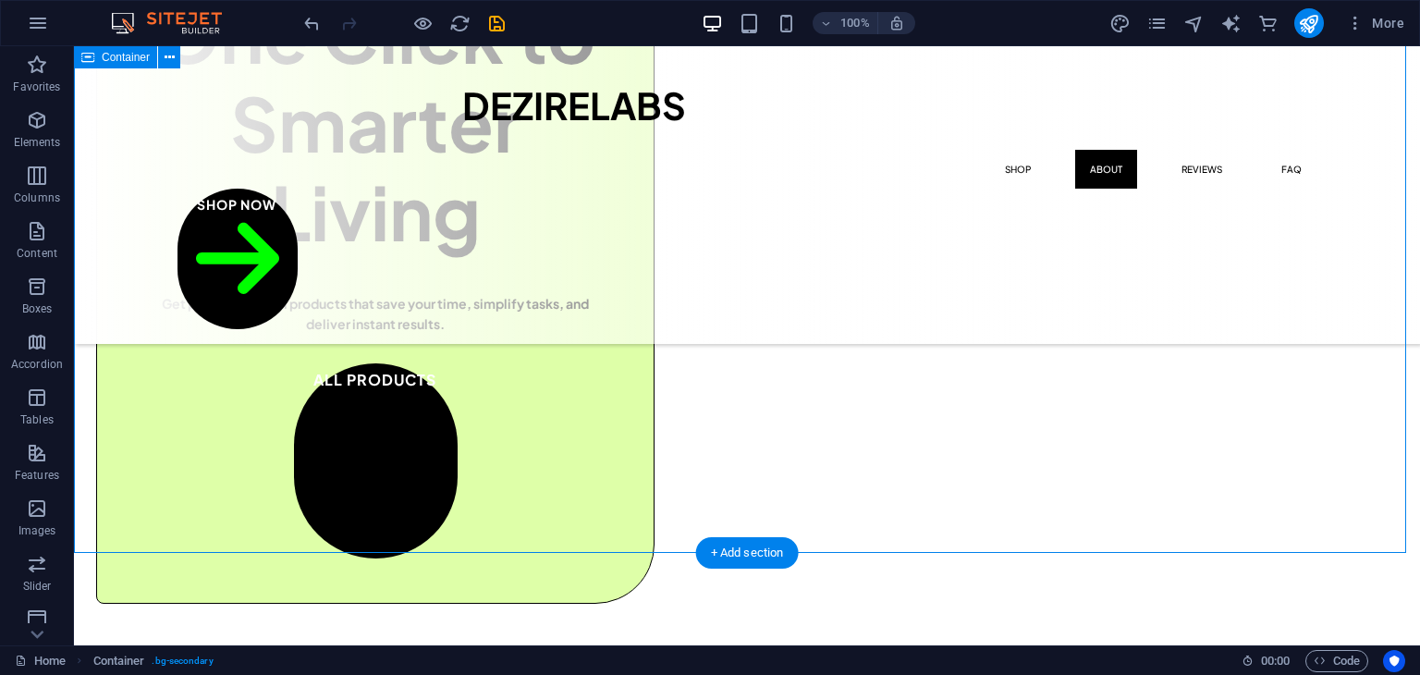
drag, startPoint x: 1358, startPoint y: 258, endPoint x: 1364, endPoint y: 343, distance: 85.3
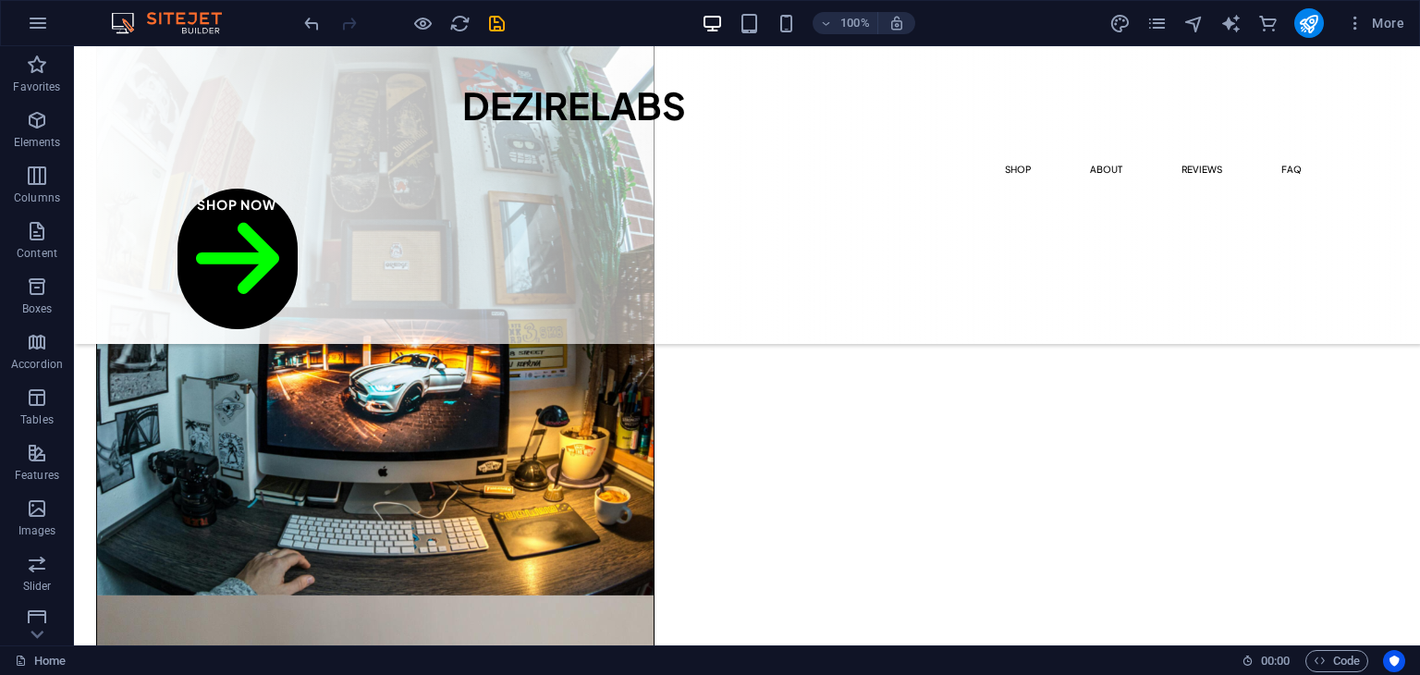
scroll to position [0, 0]
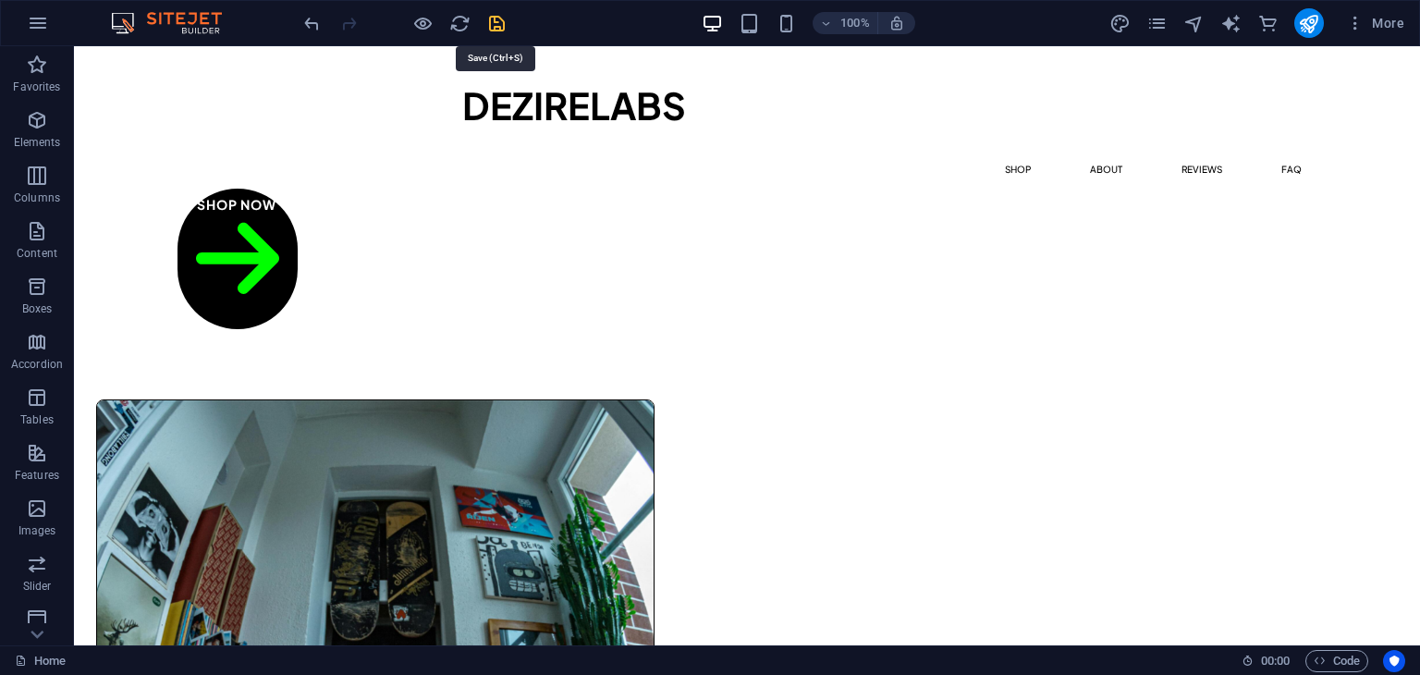
click at [496, 24] on icon "save" at bounding box center [496, 23] width 21 height 21
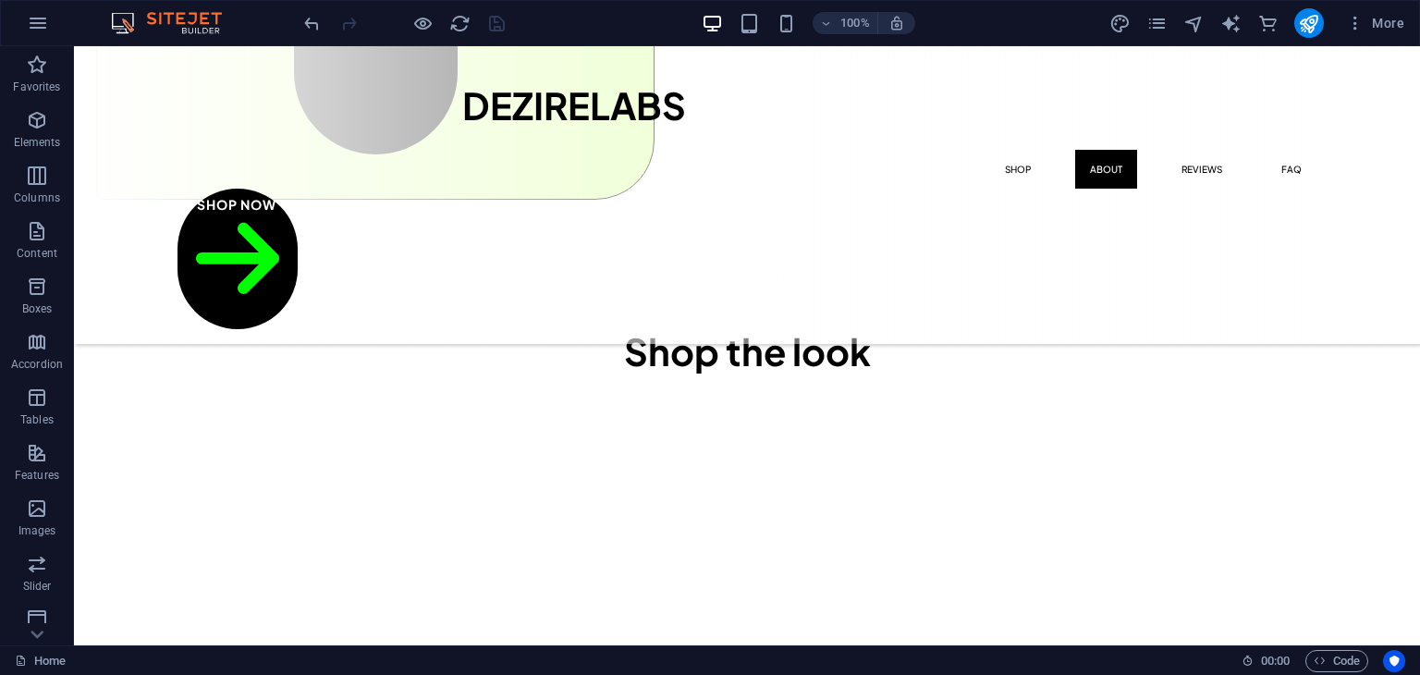
scroll to position [1875, 0]
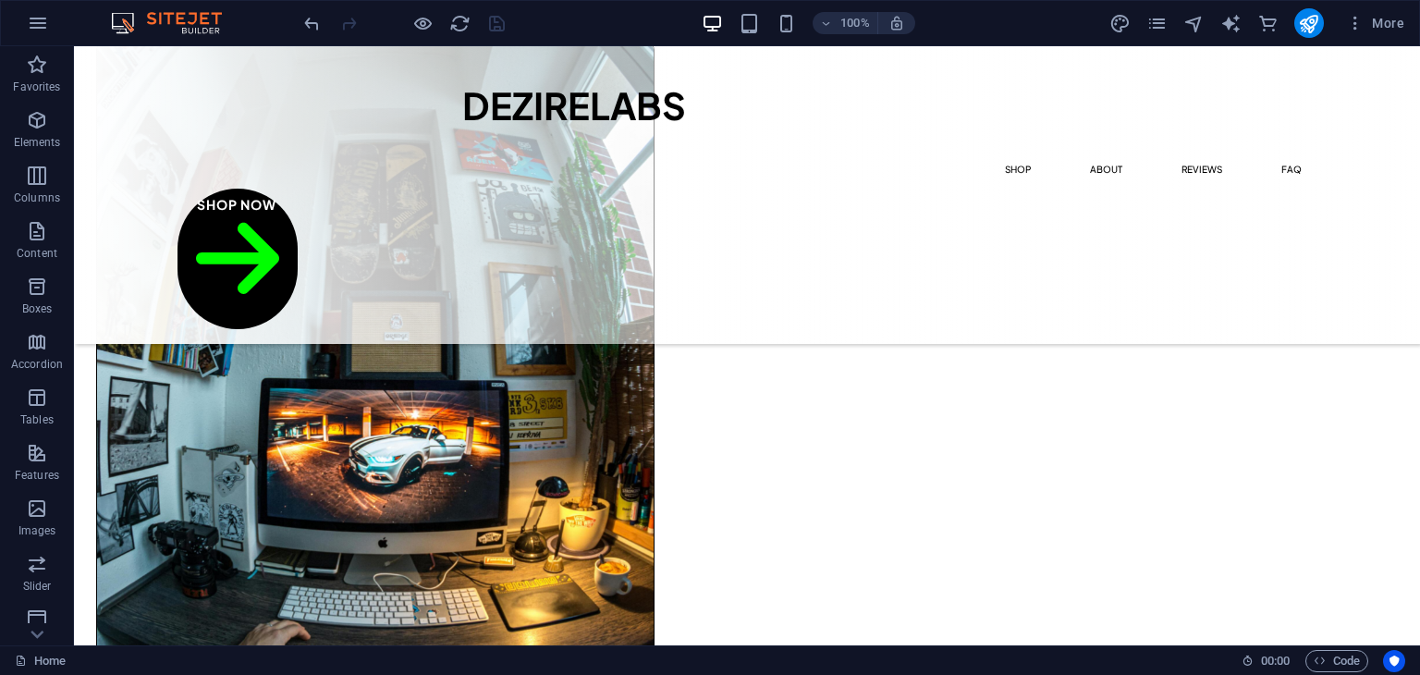
scroll to position [0, 0]
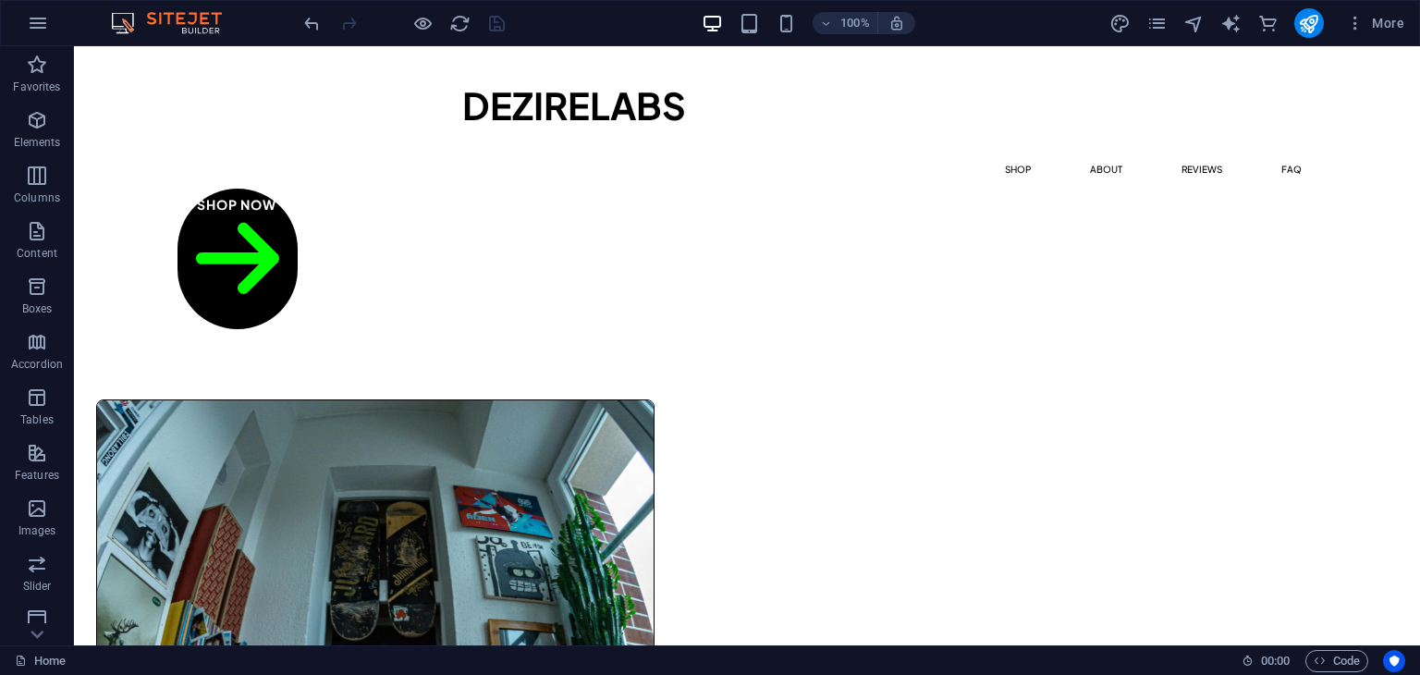
click at [1419, 12] on header "100% More" at bounding box center [710, 23] width 1420 height 46
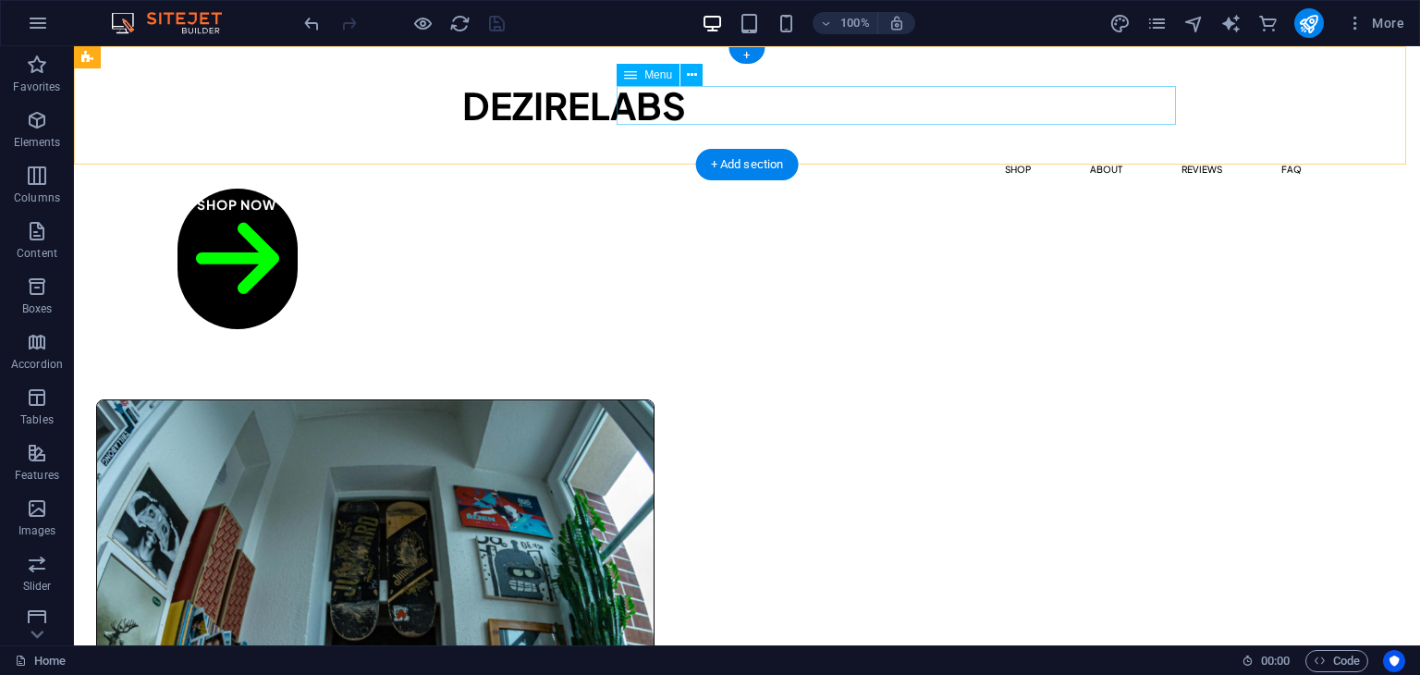
click at [1147, 150] on nav "Shop About Reviews FAQ" at bounding box center [747, 169] width 1139 height 39
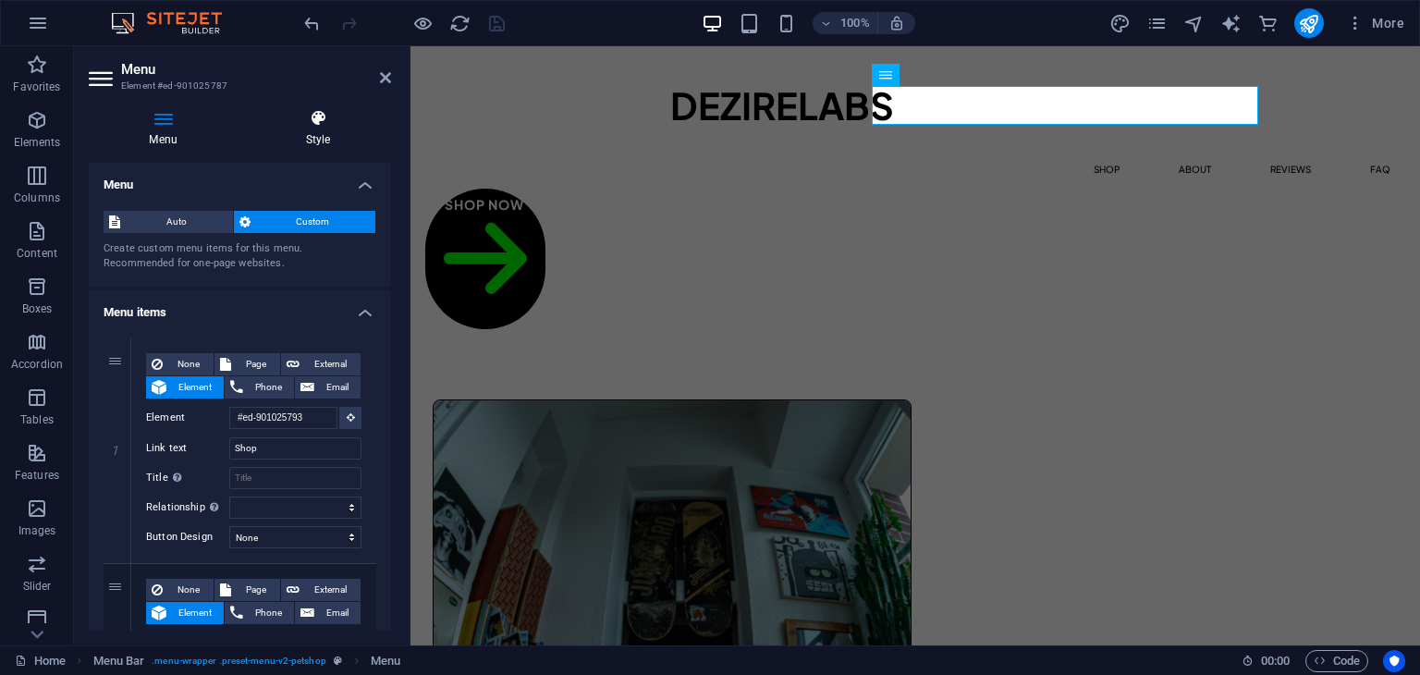
click at [346, 129] on h4 "Style" at bounding box center [318, 128] width 146 height 39
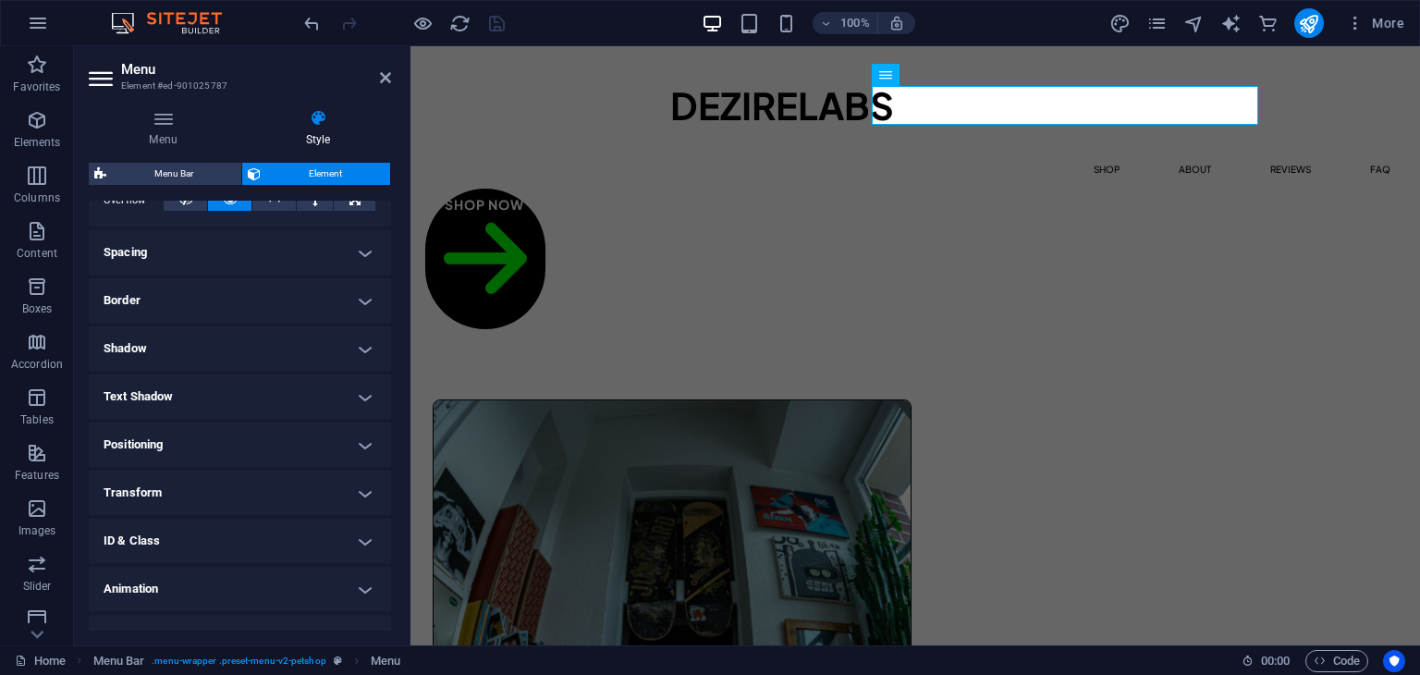
scroll to position [351, 0]
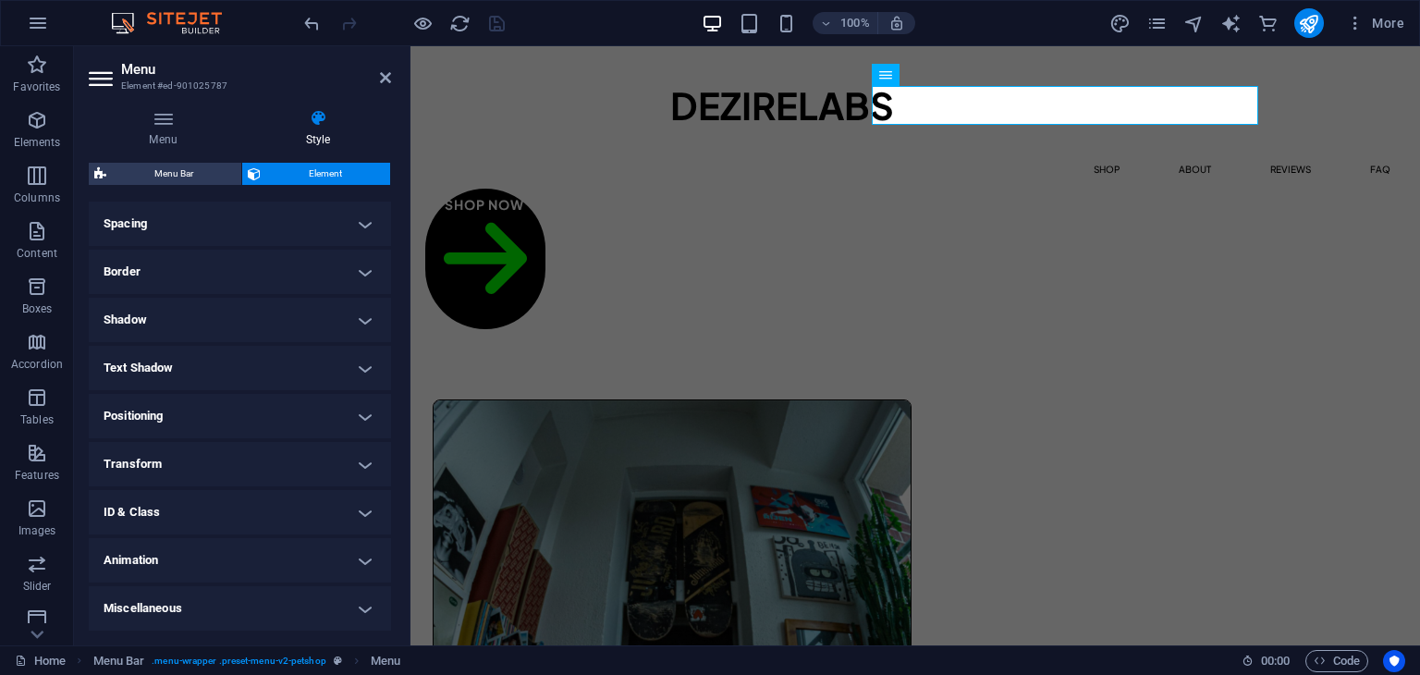
click at [313, 460] on h4 "Transform" at bounding box center [240, 464] width 302 height 44
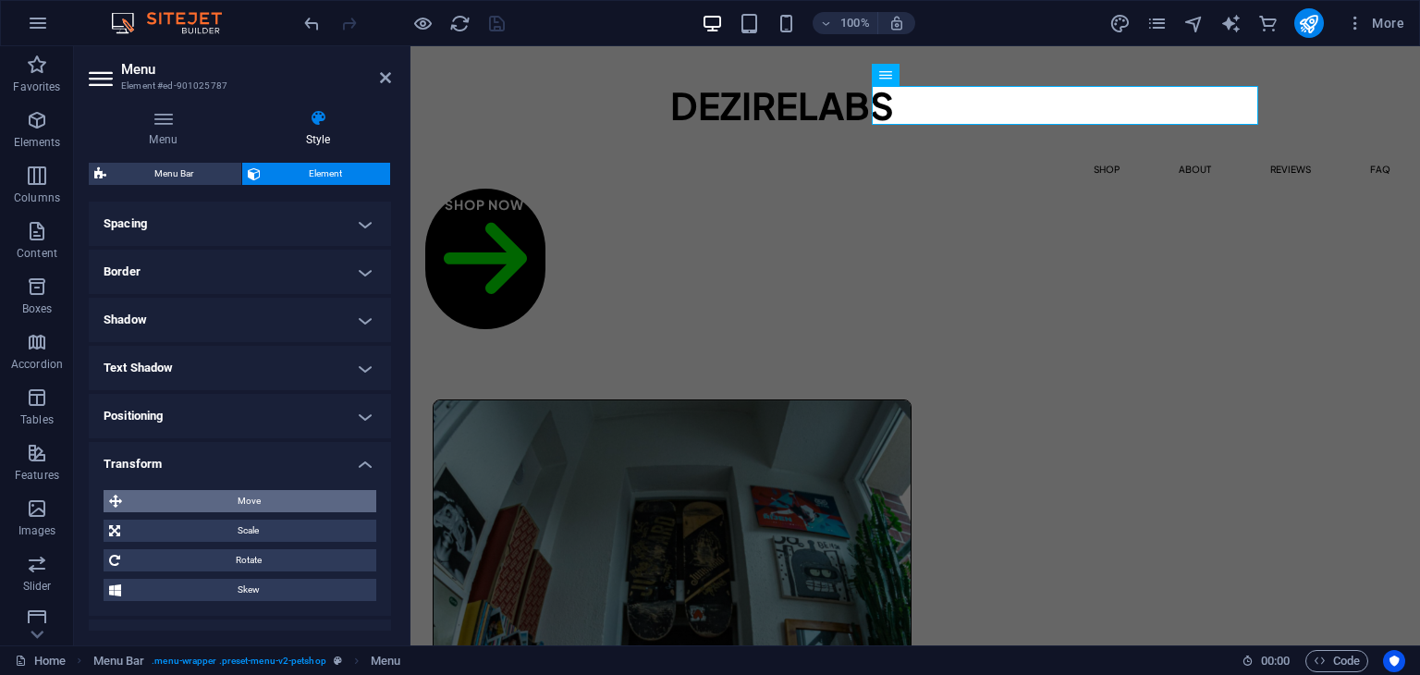
click at [264, 494] on span "Move" at bounding box center [249, 501] width 243 height 22
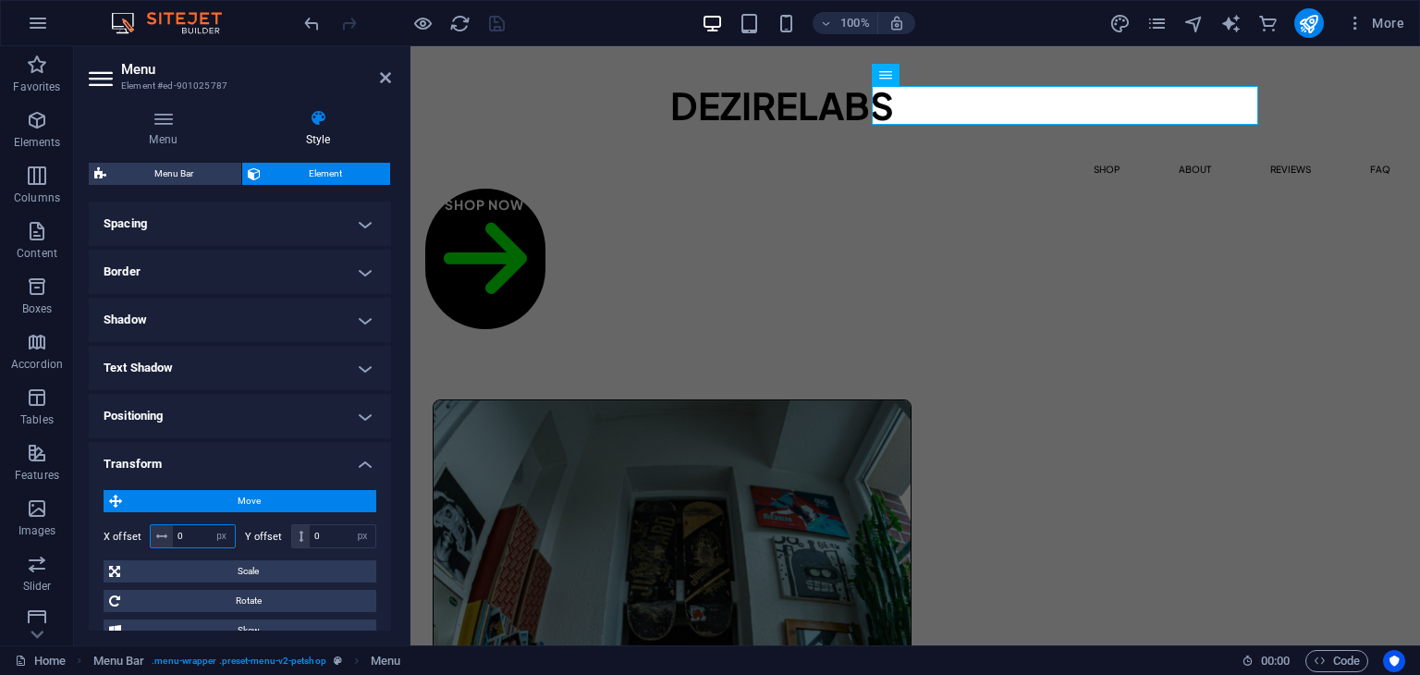
click at [195, 532] on input "0" at bounding box center [204, 536] width 62 height 22
type input "-10"
click at [487, 18] on icon "save" at bounding box center [496, 23] width 21 height 21
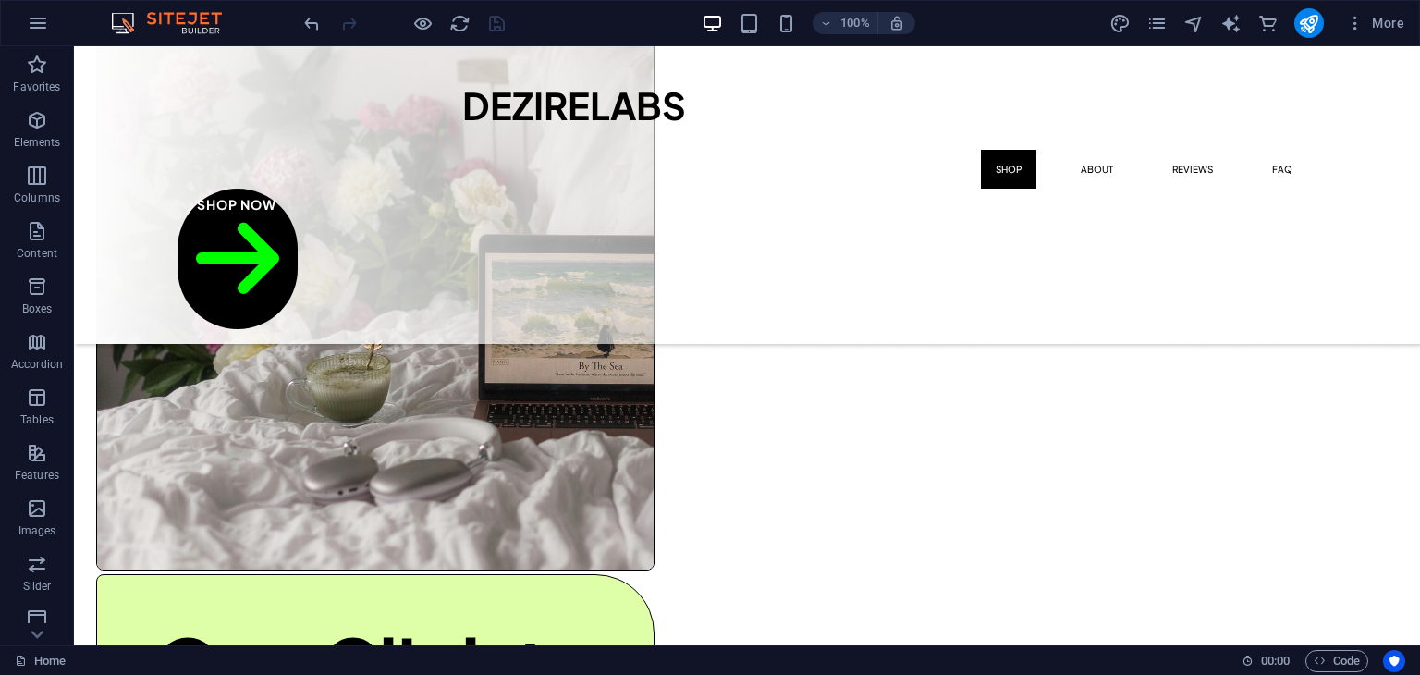
scroll to position [914, 0]
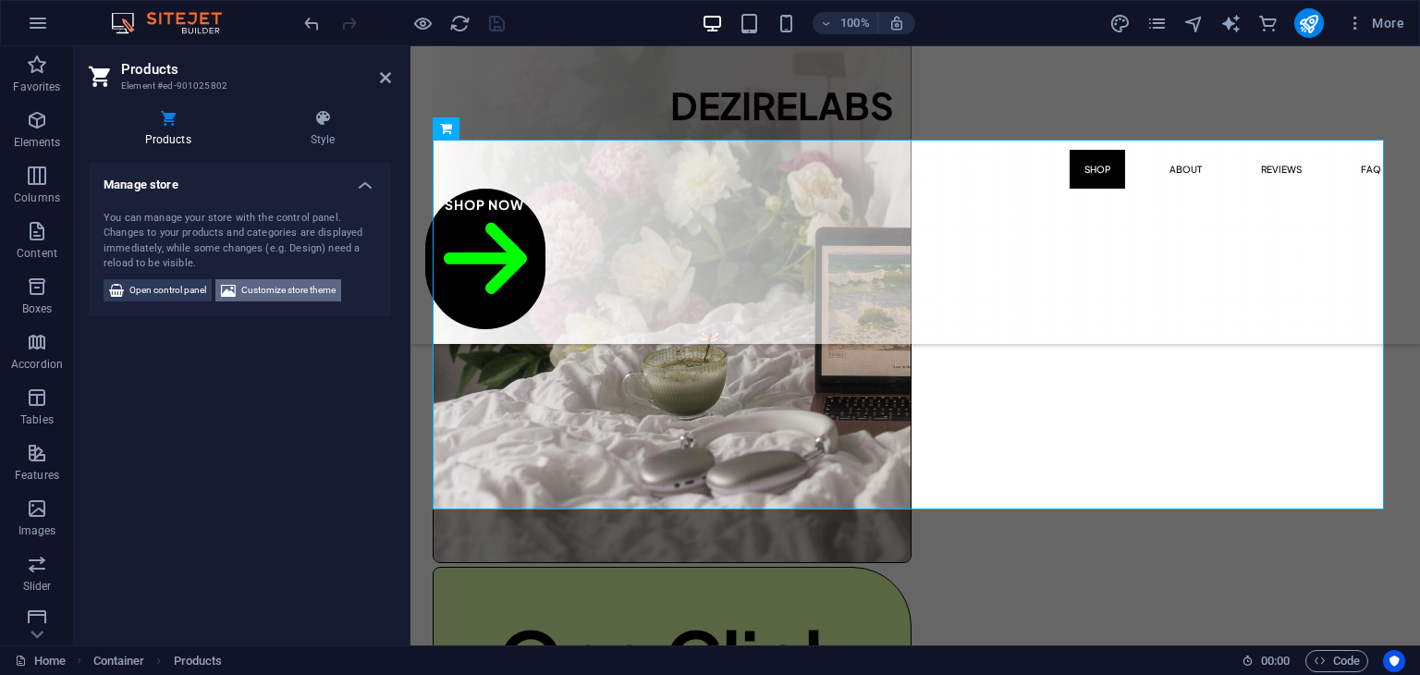
click at [260, 294] on span "Customize store theme" at bounding box center [288, 290] width 94 height 22
select select "rem"
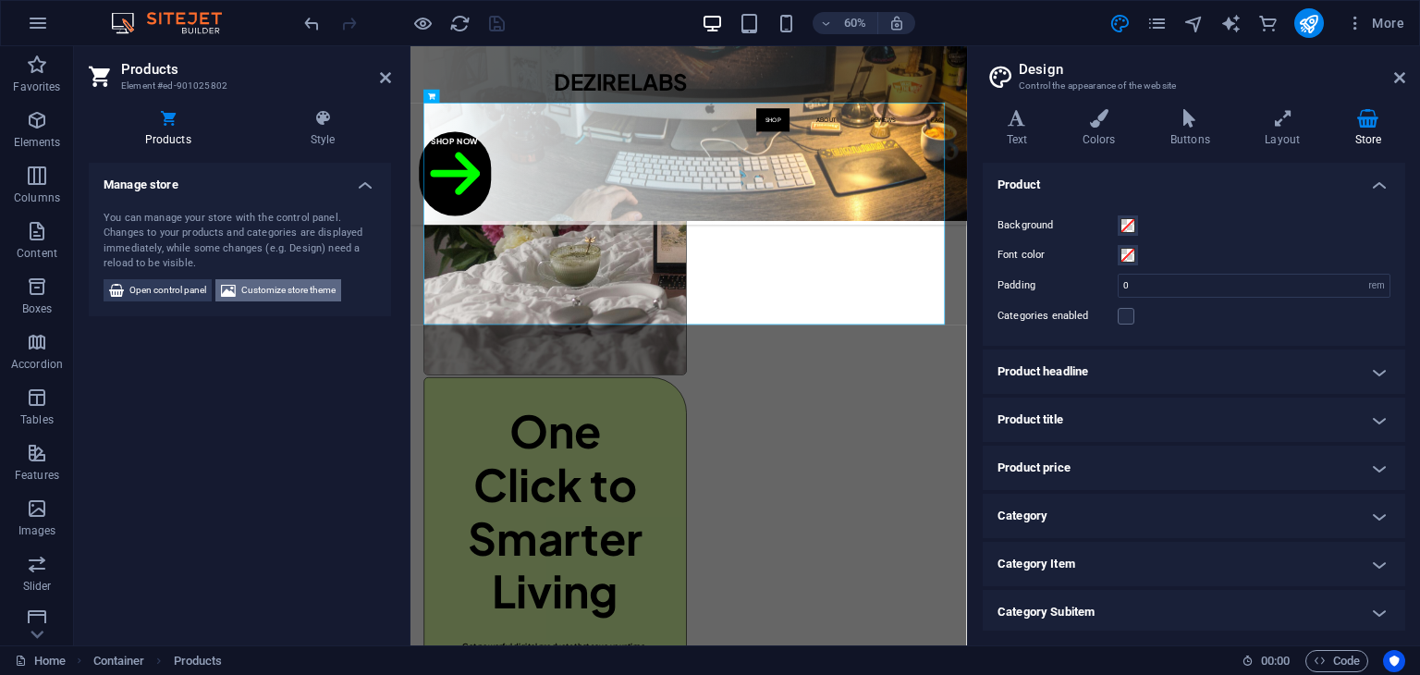
scroll to position [945, 0]
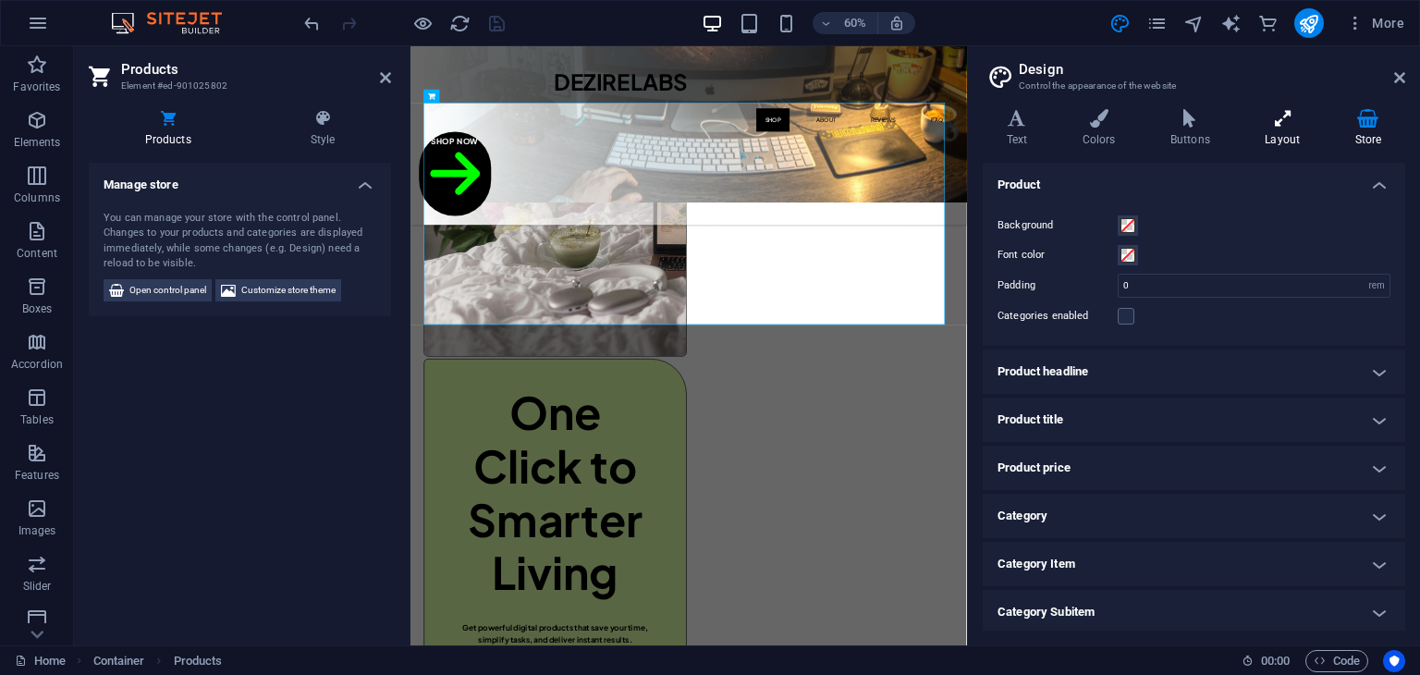
click at [1276, 119] on icon at bounding box center [1283, 118] width 82 height 18
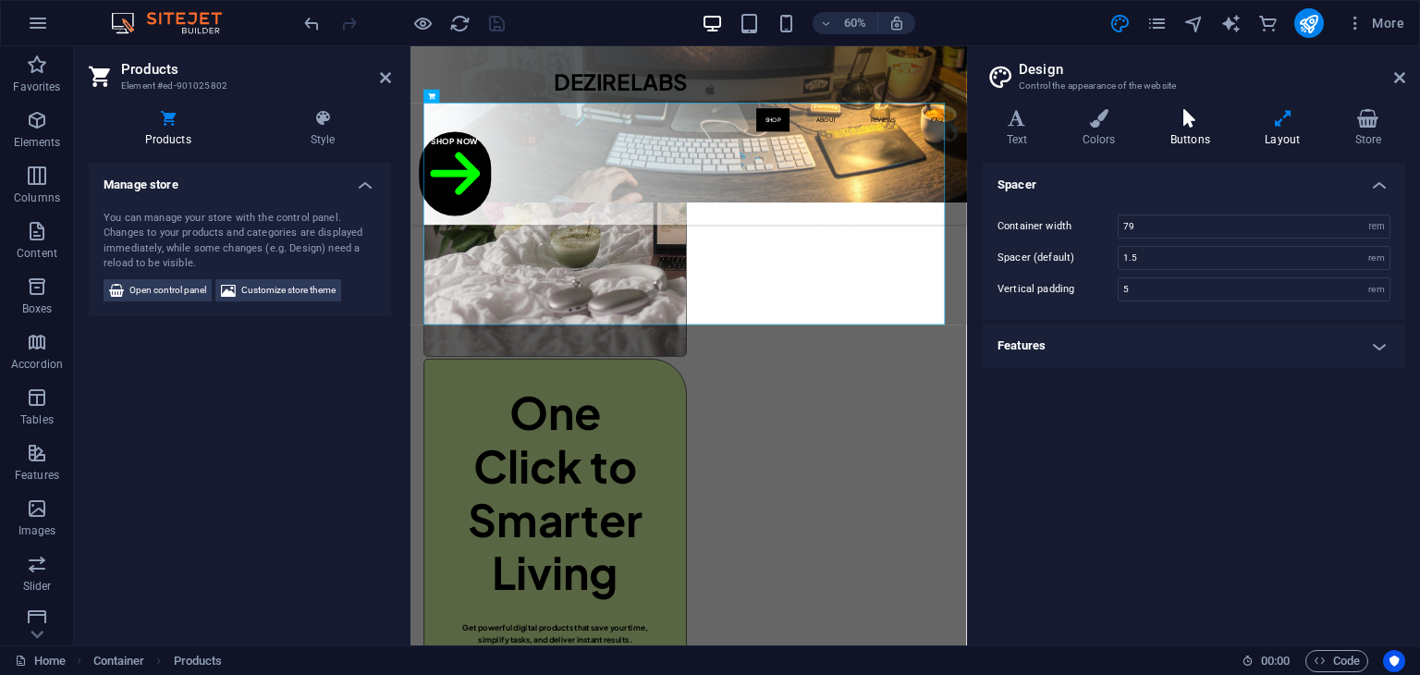
click at [1176, 129] on h4 "Buttons" at bounding box center [1194, 128] width 94 height 39
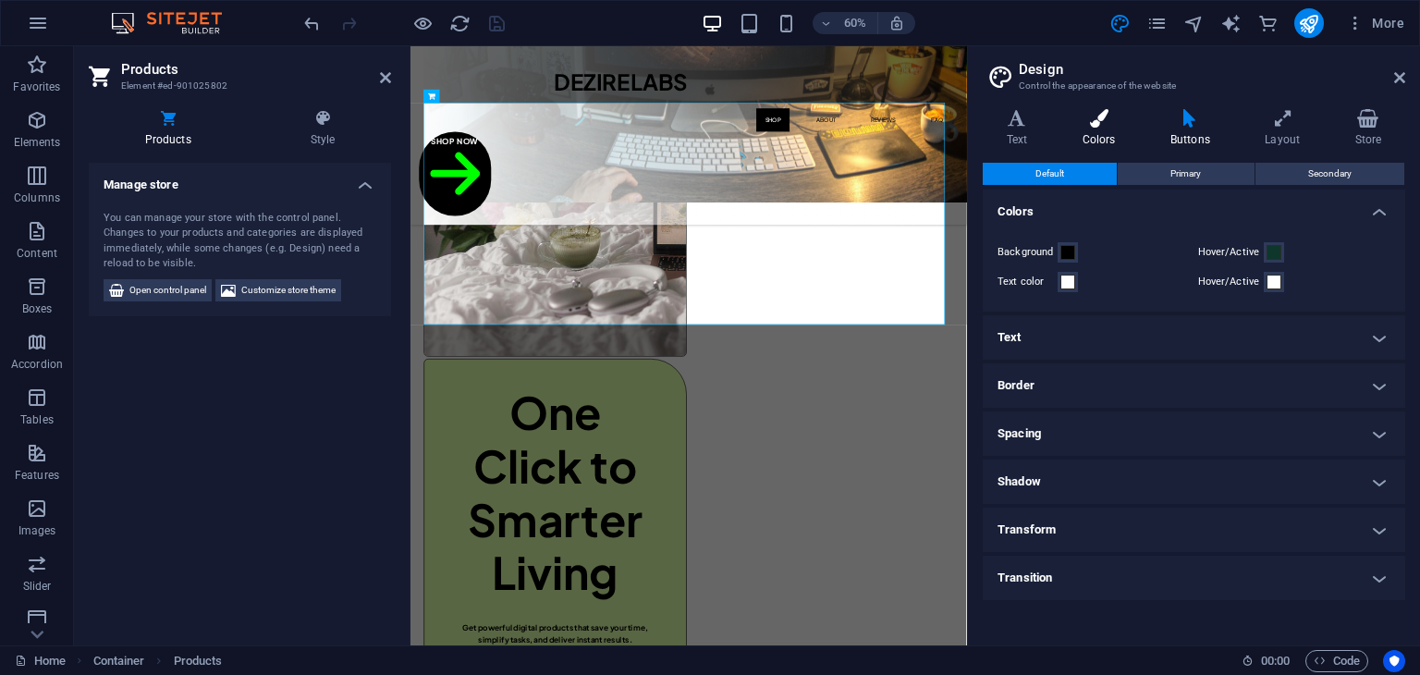
click at [1116, 139] on h4 "Colors" at bounding box center [1103, 128] width 88 height 39
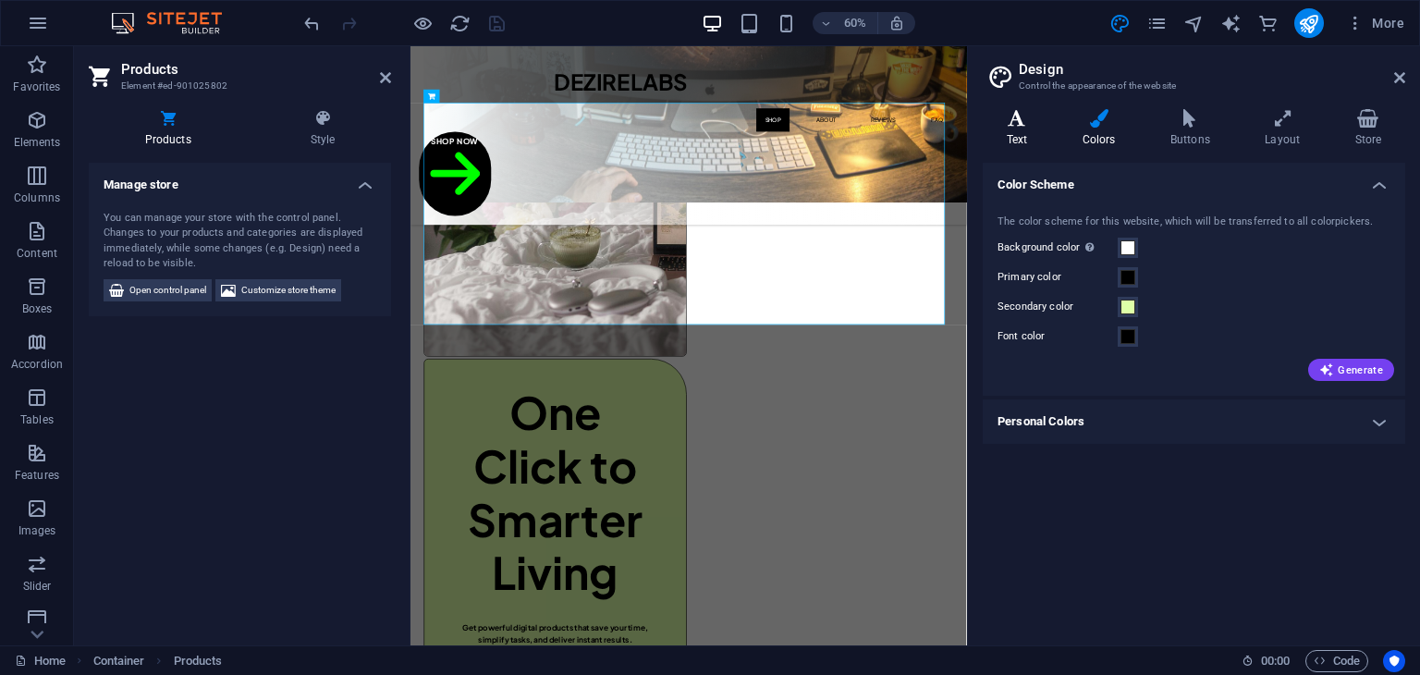
click at [1021, 126] on icon at bounding box center [1017, 118] width 68 height 18
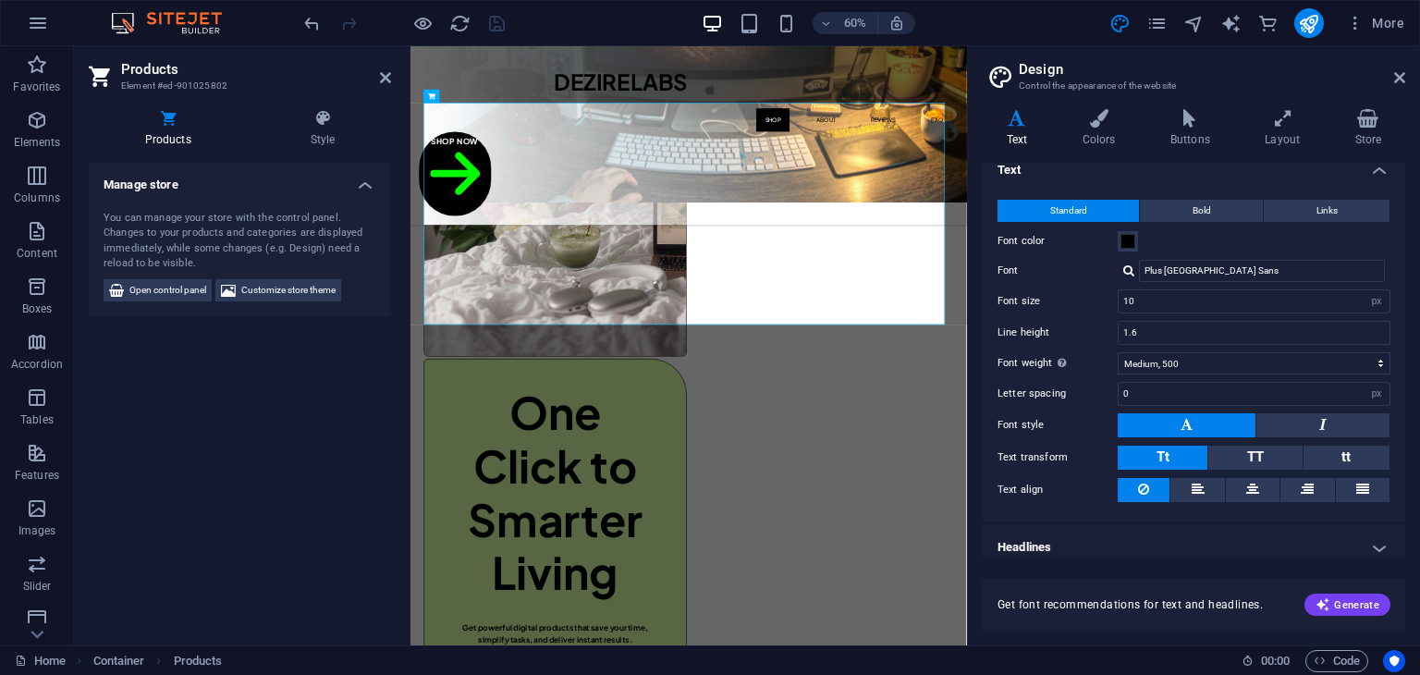
scroll to position [25, 0]
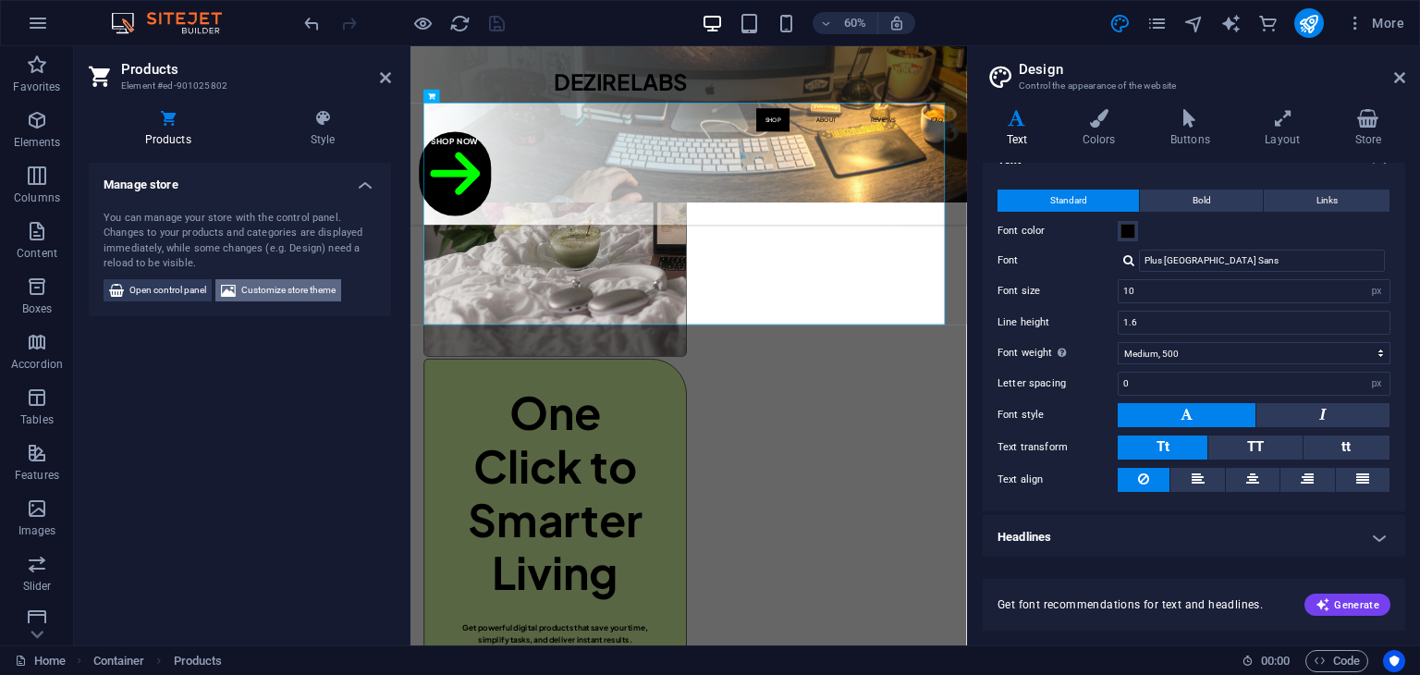
click at [292, 288] on span "Customize store theme" at bounding box center [288, 290] width 94 height 22
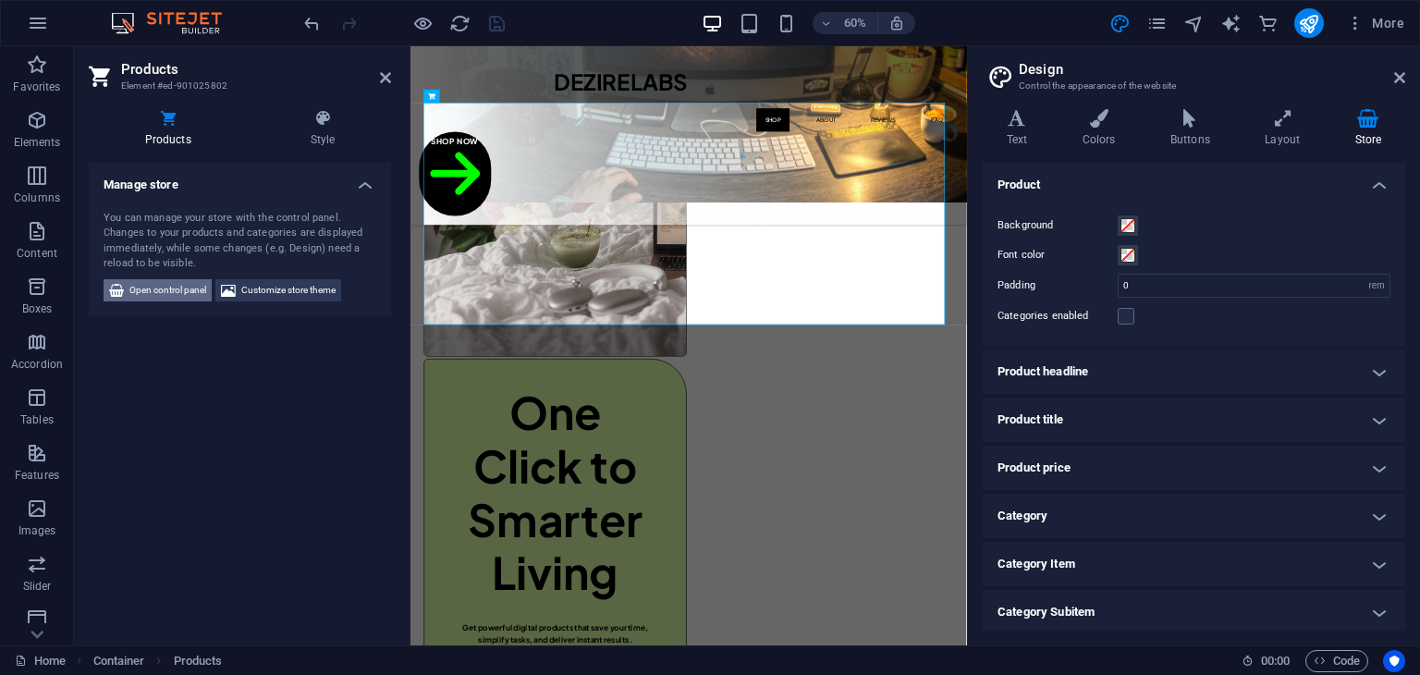
click at [192, 282] on span "Open control panel" at bounding box center [167, 290] width 77 height 22
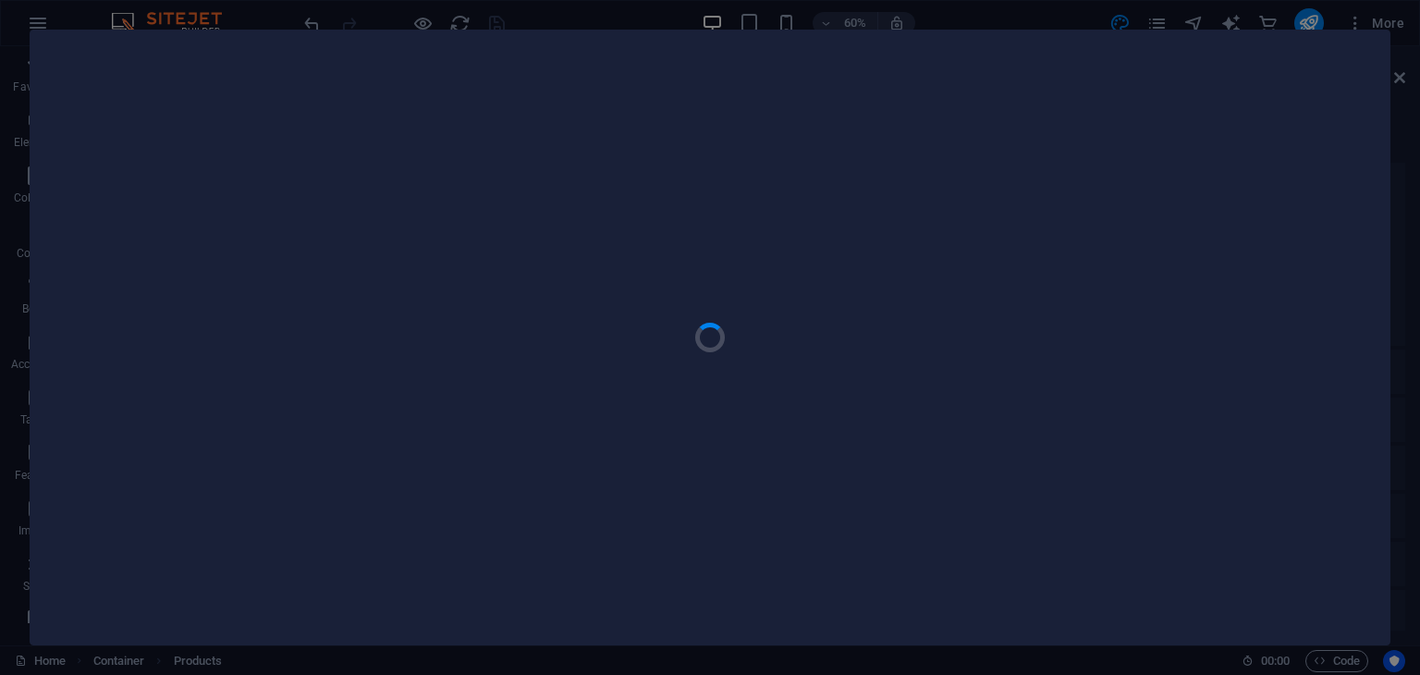
click at [1276, 204] on div at bounding box center [710, 338] width 1359 height 614
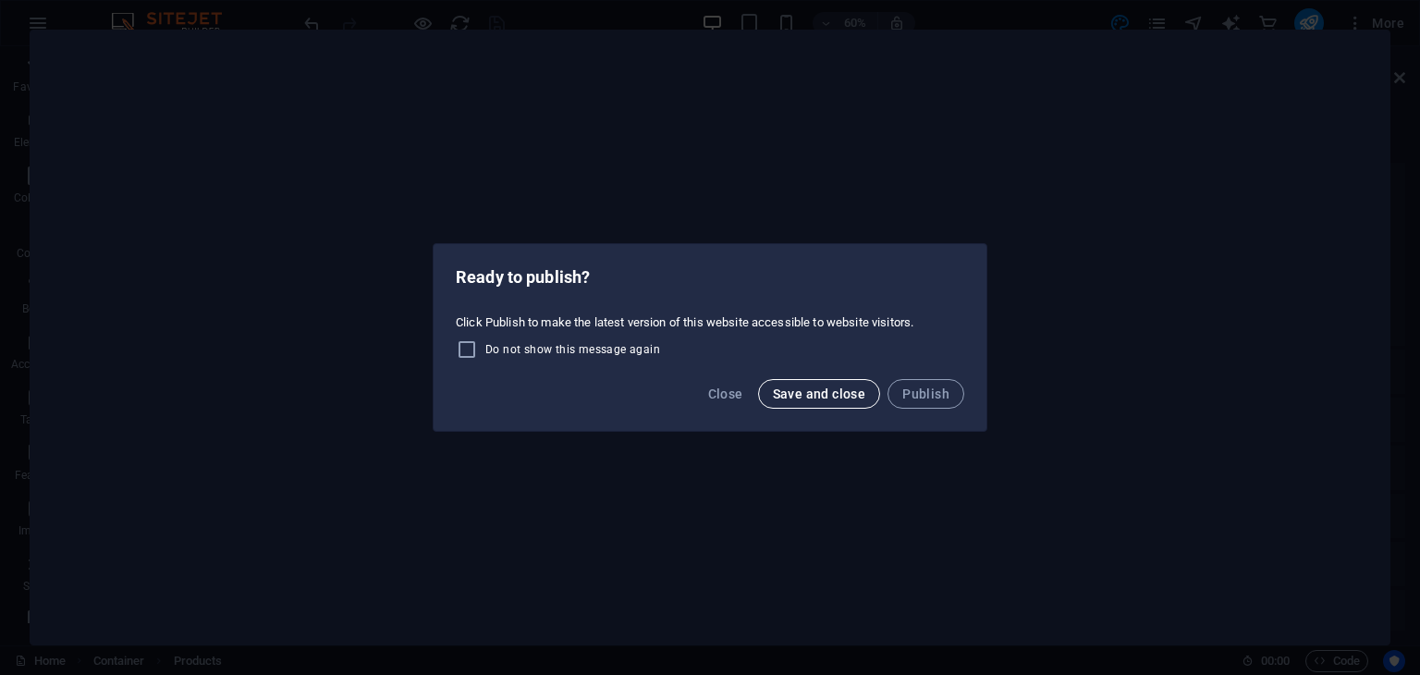
click at [840, 391] on span "Save and close" at bounding box center [819, 394] width 93 height 15
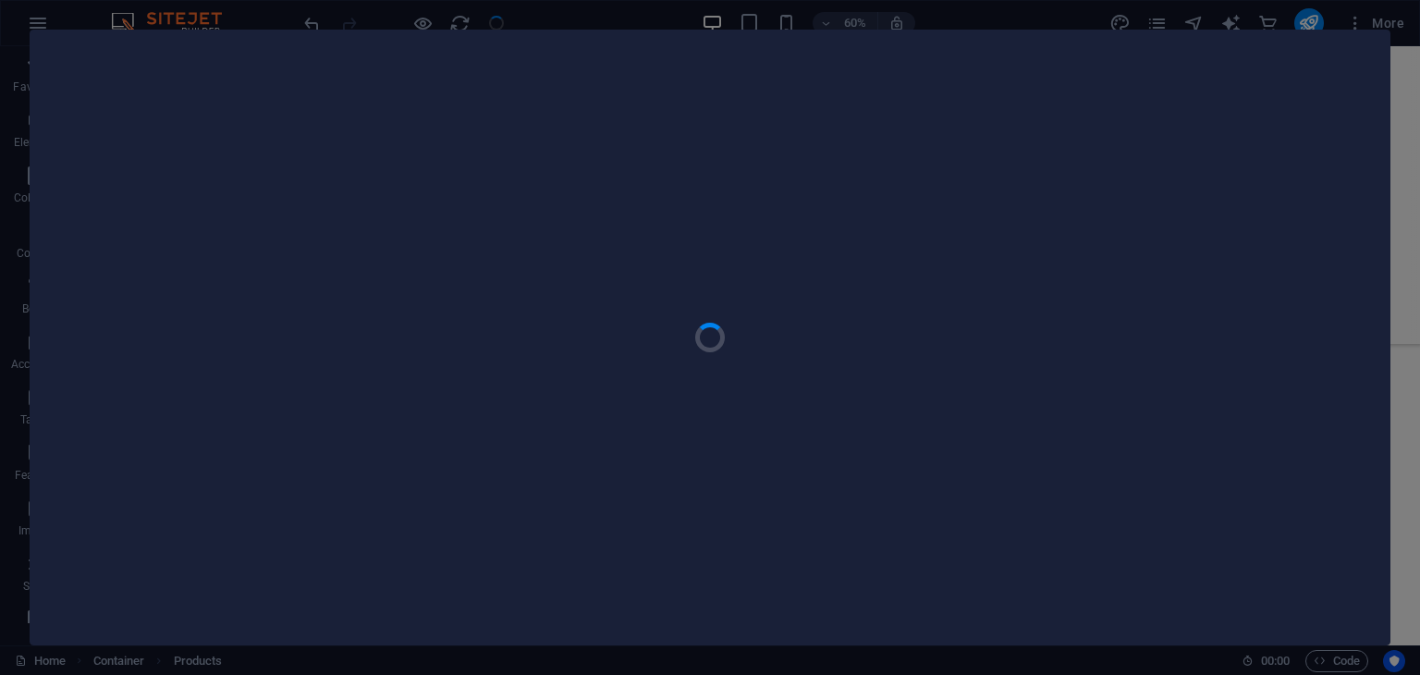
scroll to position [914, 0]
